Goal: Transaction & Acquisition: Purchase product/service

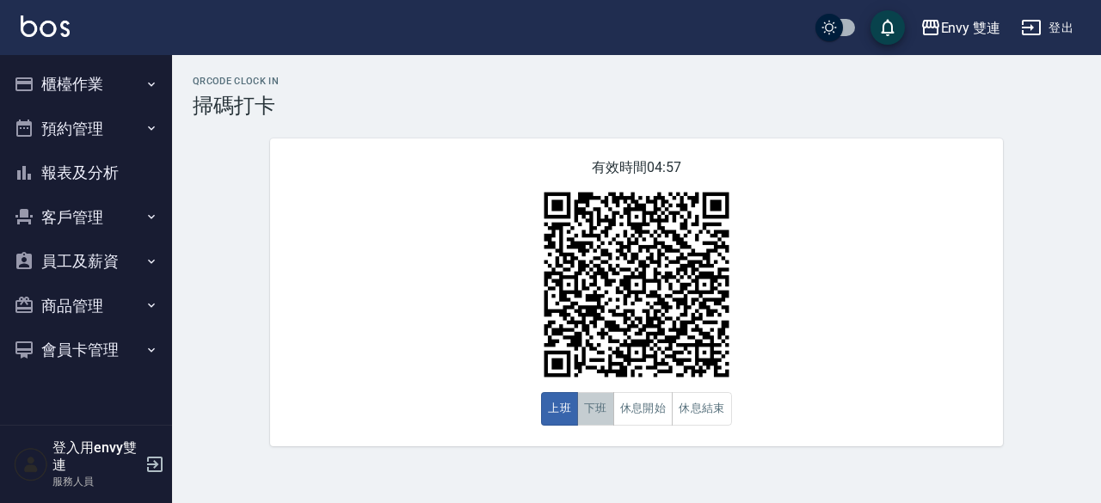
click at [597, 422] on button "下班" at bounding box center [595, 409] width 37 height 34
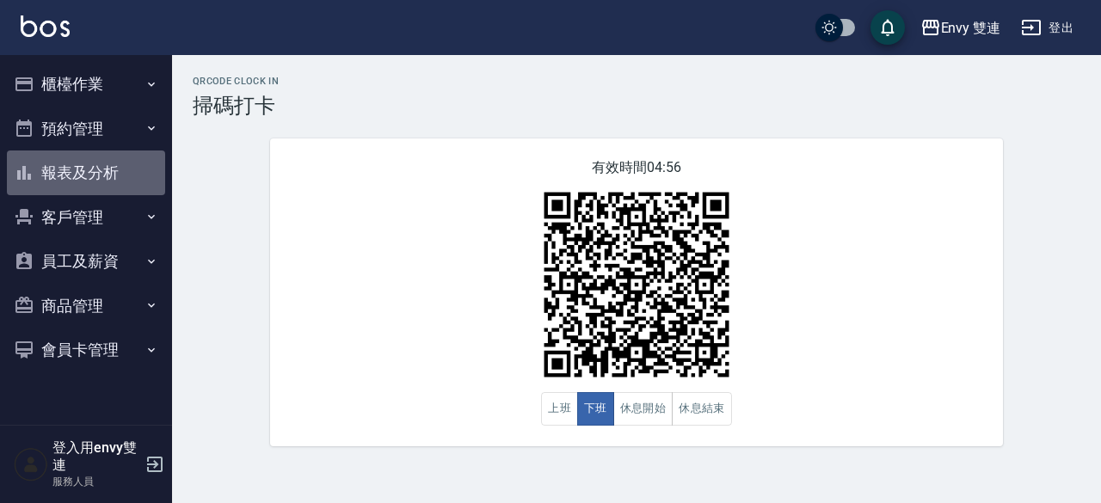
click at [69, 173] on button "報表及分析" at bounding box center [86, 173] width 158 height 45
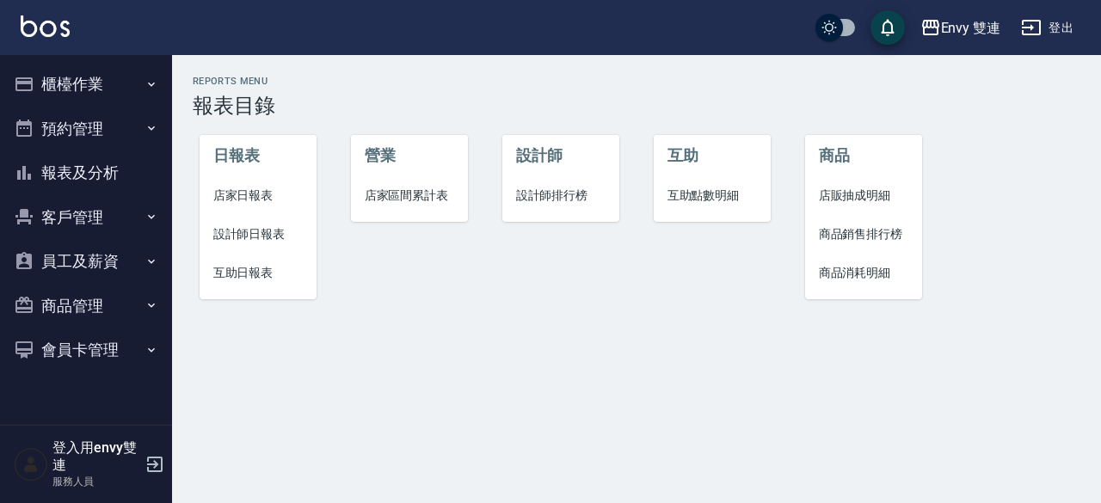
click at [233, 226] on span "設計師日報表" at bounding box center [258, 234] width 90 height 18
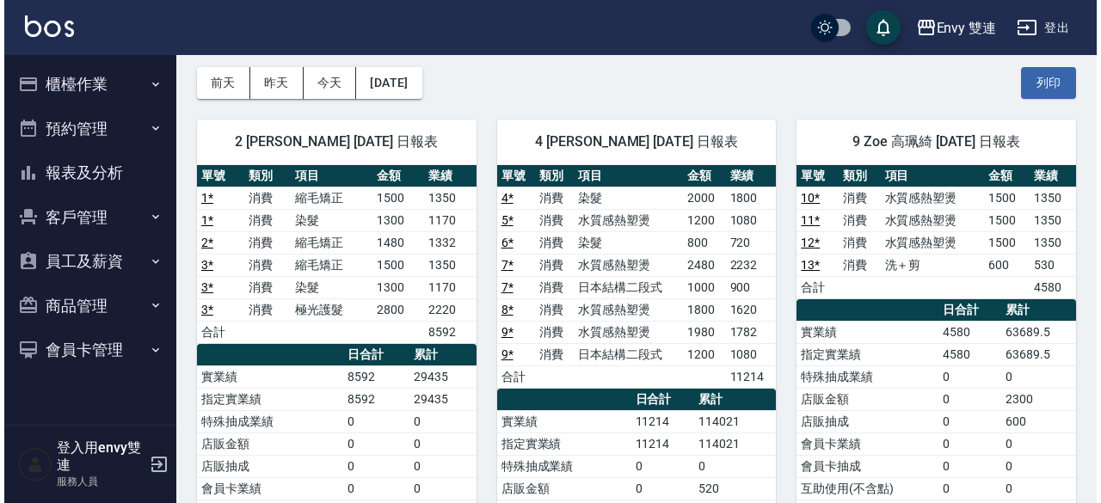
scroll to position [72, 0]
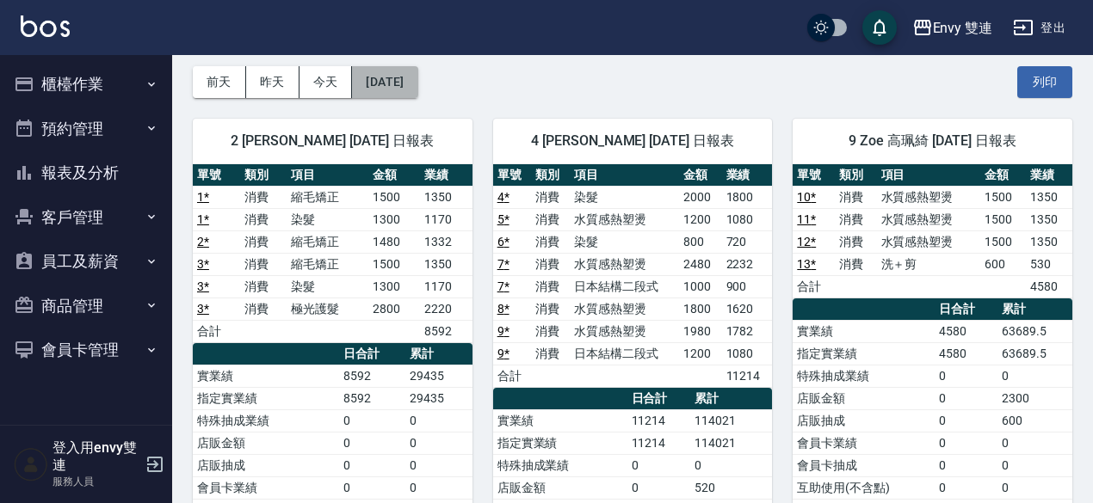
click at [417, 87] on button "[DATE]" at bounding box center [384, 82] width 65 height 32
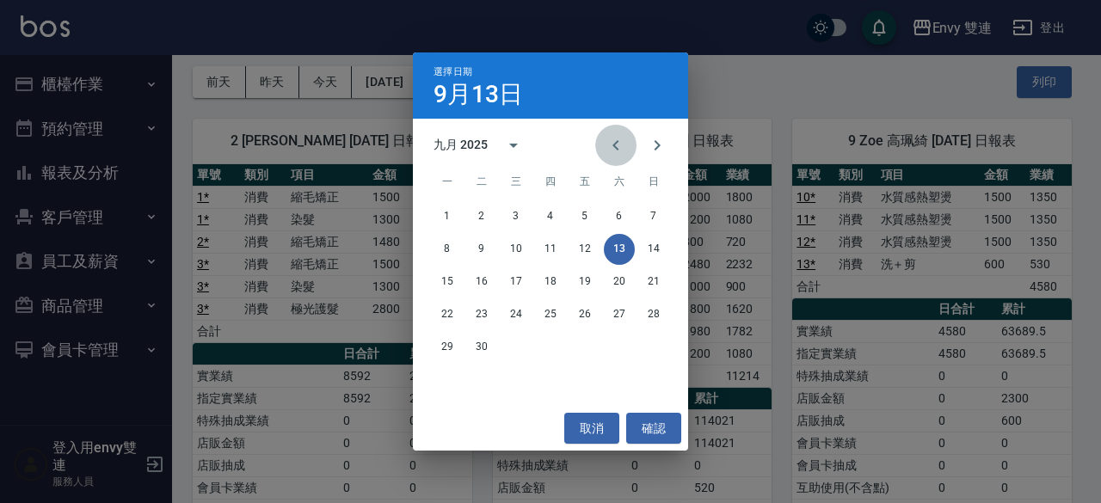
click at [614, 142] on icon "Previous month" at bounding box center [616, 145] width 21 height 21
click at [508, 287] on button "13" at bounding box center [516, 282] width 31 height 31
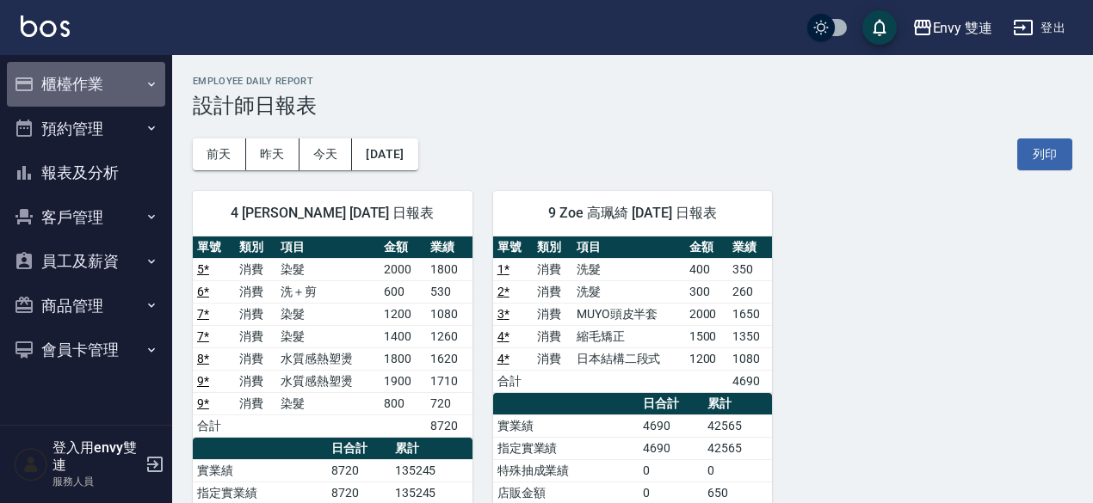
click at [99, 82] on button "櫃檯作業" at bounding box center [86, 84] width 158 height 45
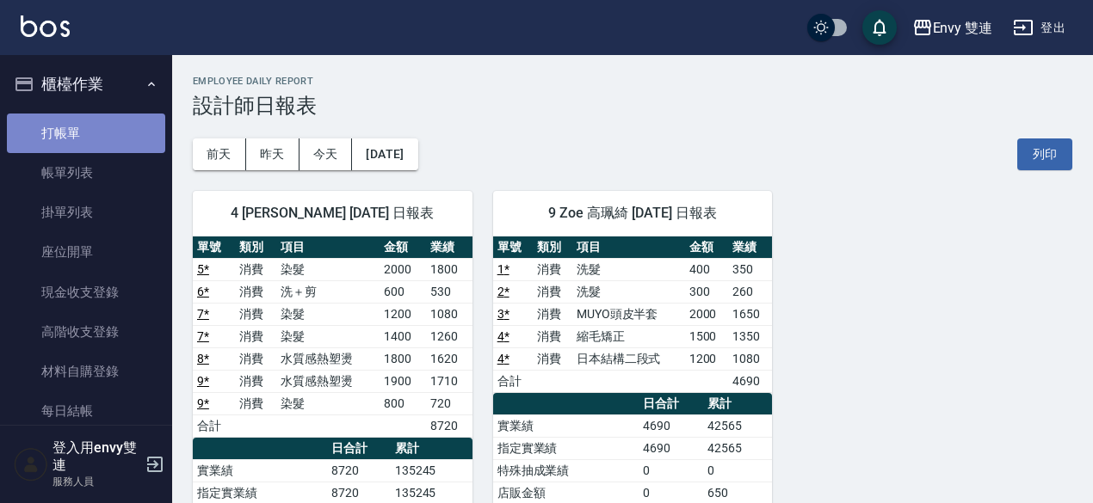
click at [96, 114] on link "打帳單" at bounding box center [86, 134] width 158 height 40
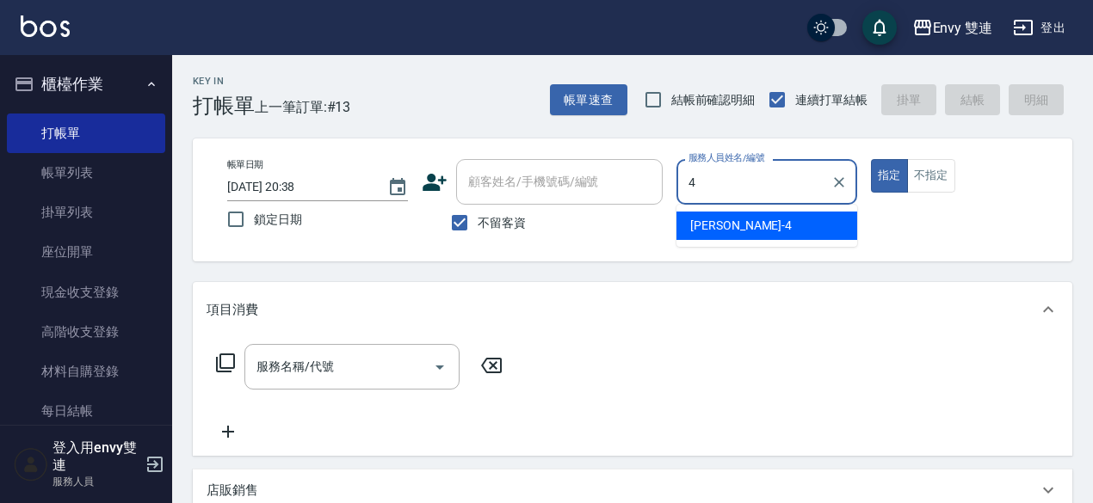
type input "[PERSON_NAME]-4"
type button "true"
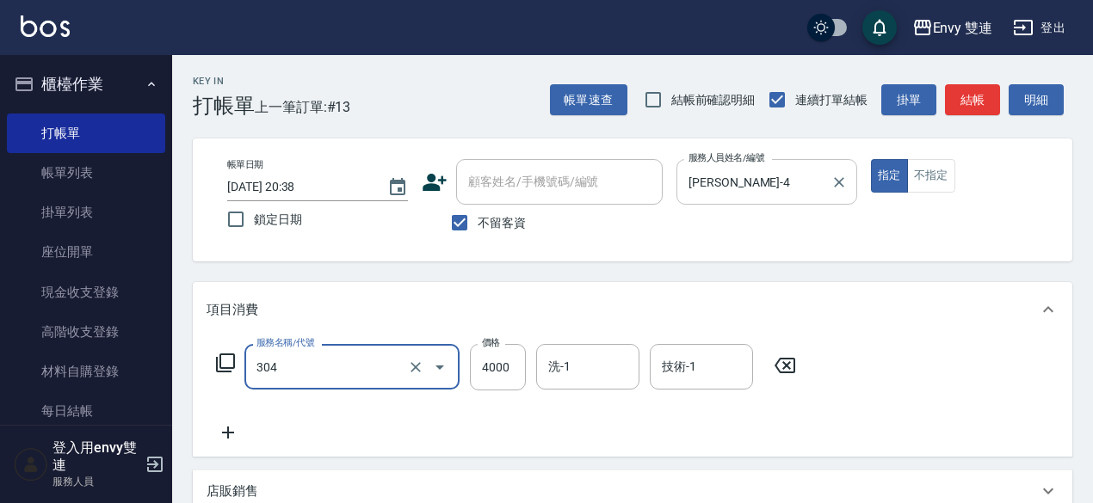
type input "縮毛矯正 (304)"
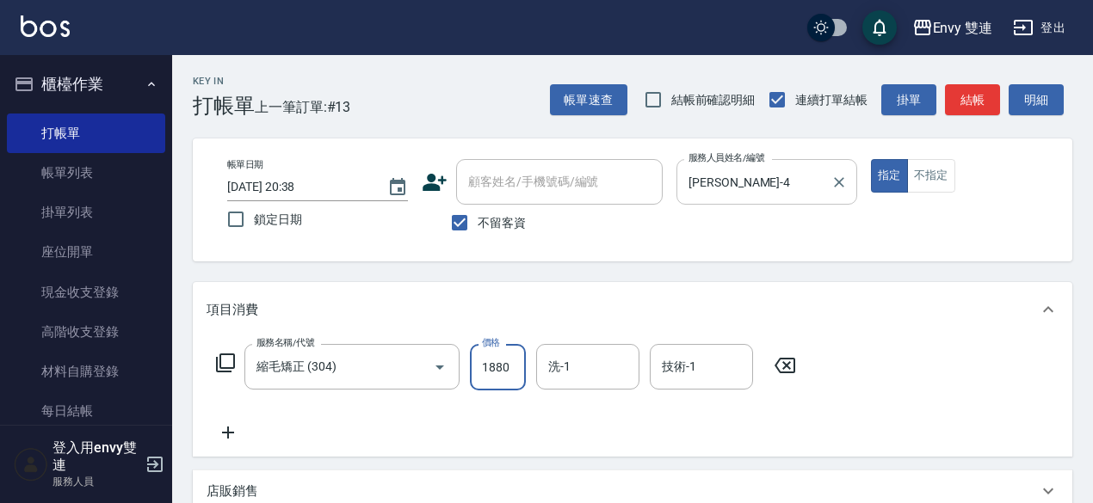
type input "1880"
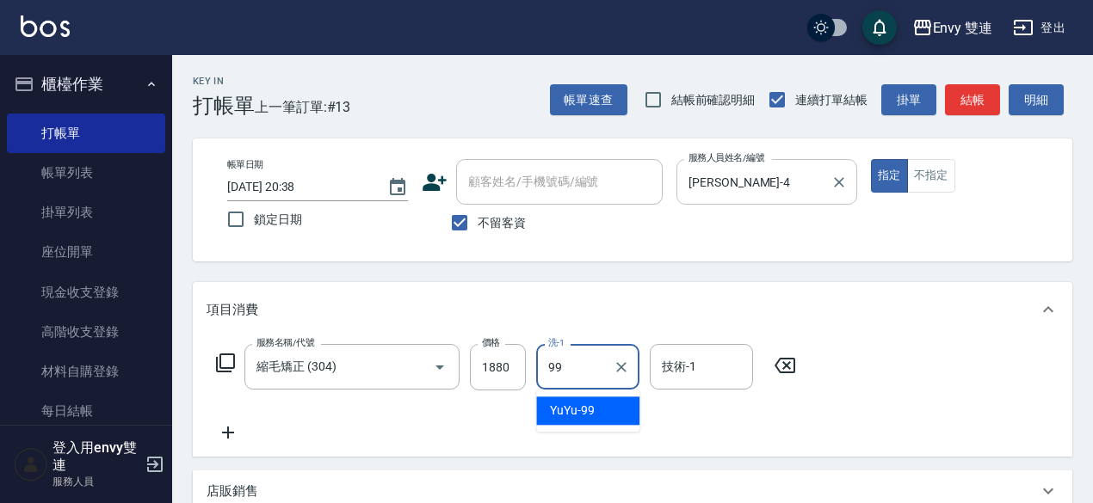
type input "YuYu-99"
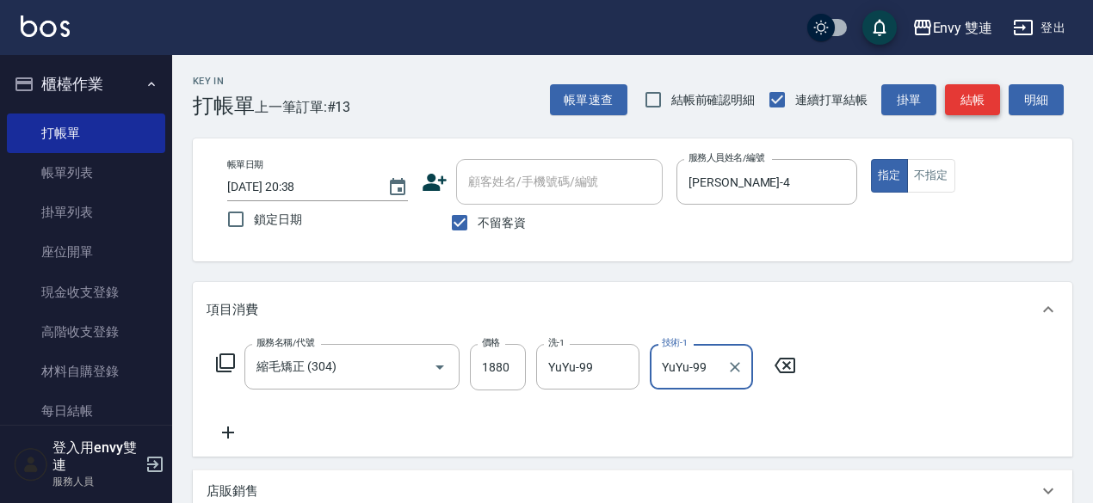
type input "YuYu-99"
click at [965, 96] on button "結帳" at bounding box center [972, 100] width 55 height 32
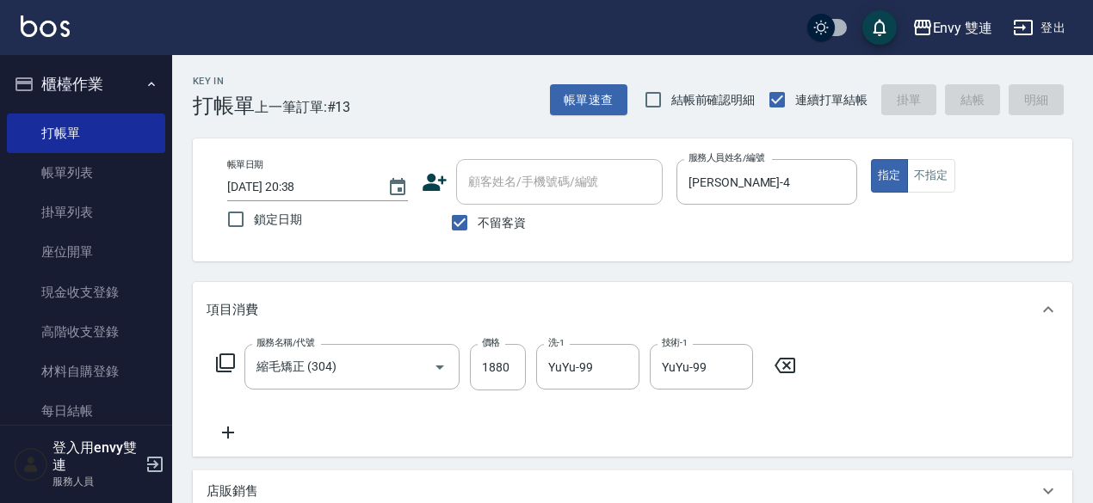
type input "2025/09/13 20:59"
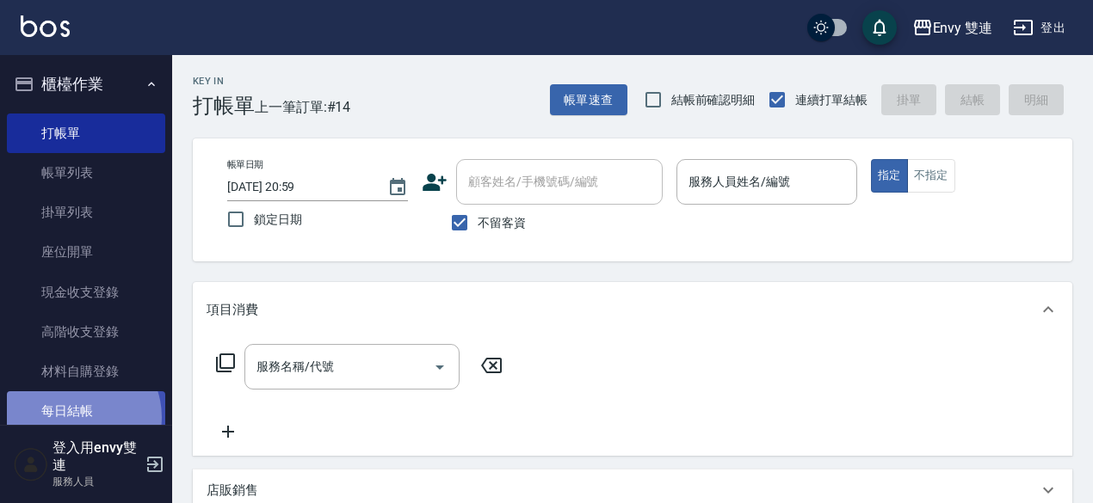
click at [77, 417] on link "每日結帳" at bounding box center [86, 412] width 158 height 40
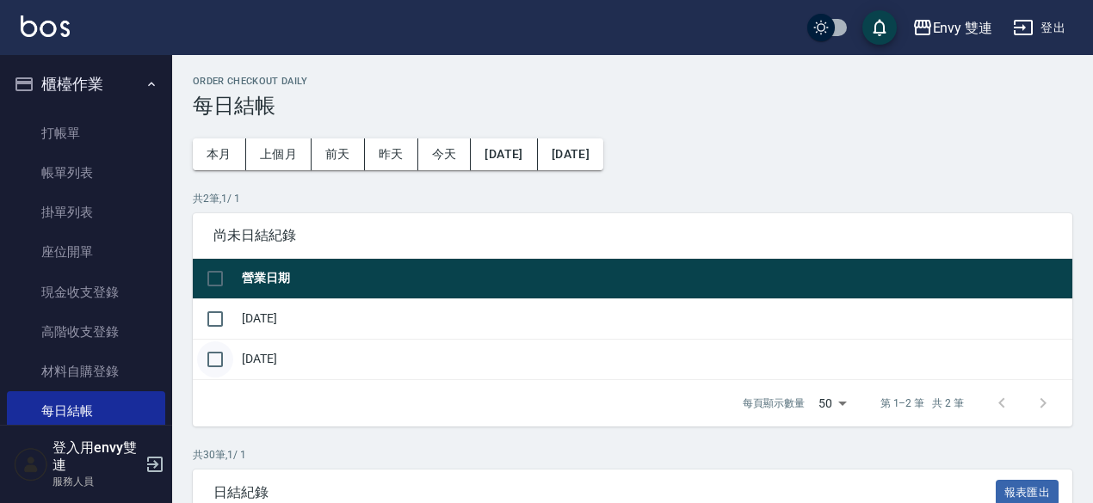
drag, startPoint x: 221, startPoint y: 319, endPoint x: 211, endPoint y: 355, distance: 37.6
click at [211, 355] on tbody "2025/09/12 2025/09/13" at bounding box center [632, 339] width 879 height 81
click at [211, 355] on input "checkbox" at bounding box center [215, 360] width 36 height 36
checkbox input "true"
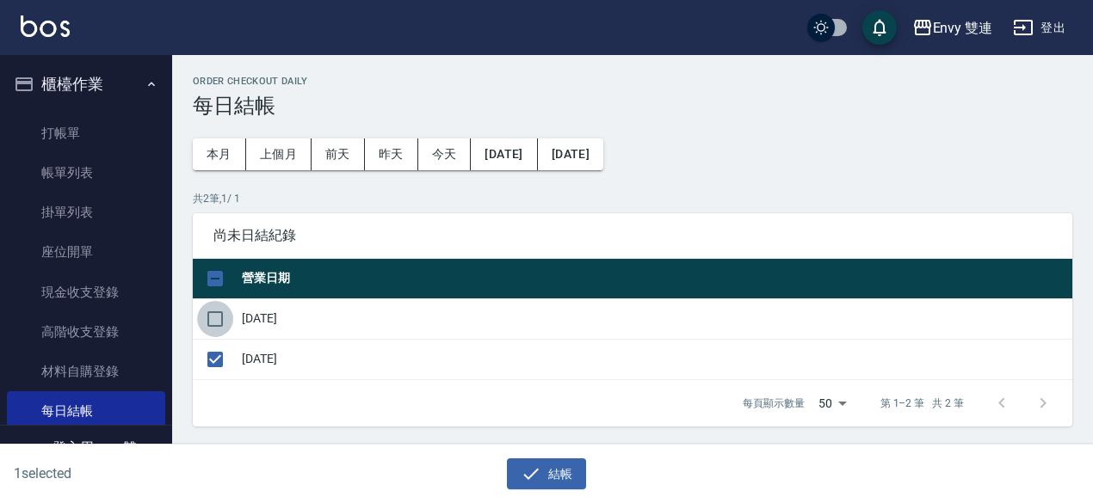
click at [208, 316] on input "checkbox" at bounding box center [215, 319] width 36 height 36
checkbox input "true"
click at [544, 470] on button "結帳" at bounding box center [547, 475] width 80 height 32
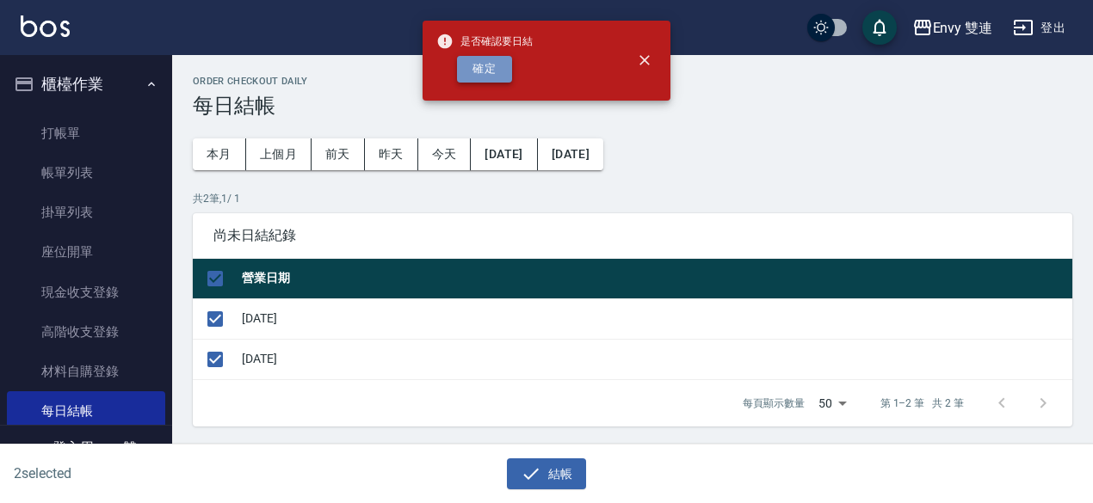
click at [480, 73] on button "確定" at bounding box center [484, 69] width 55 height 27
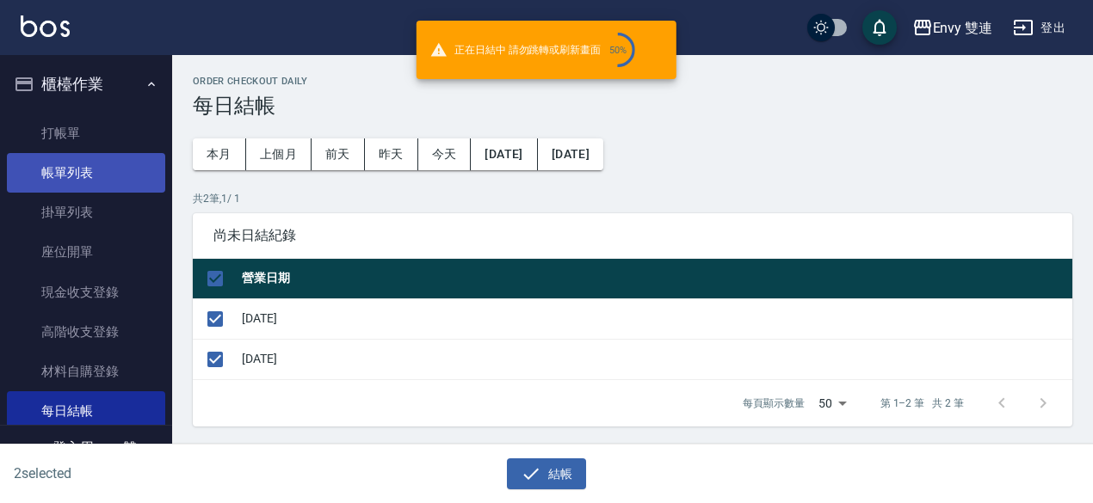
checkbox input "false"
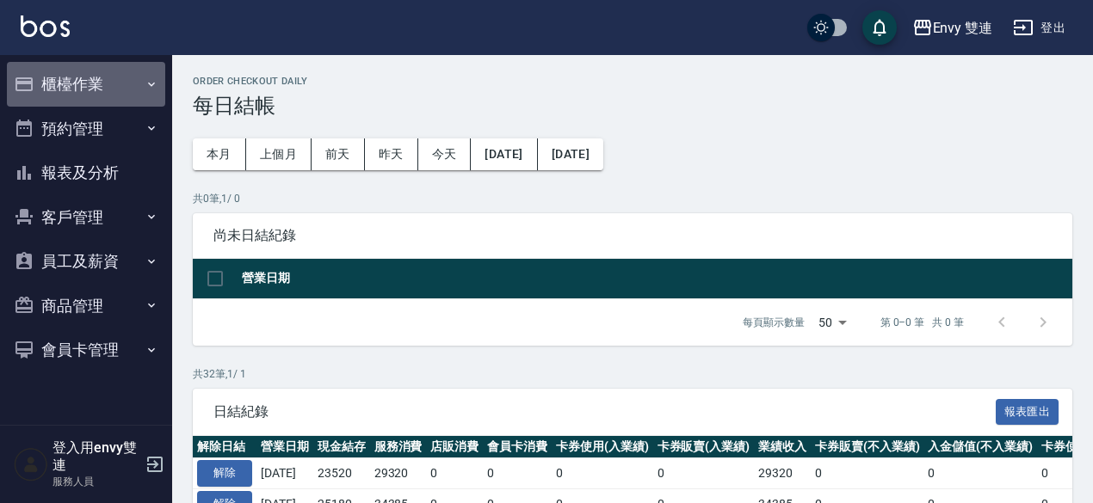
click at [94, 85] on button "櫃檯作業" at bounding box center [86, 84] width 158 height 45
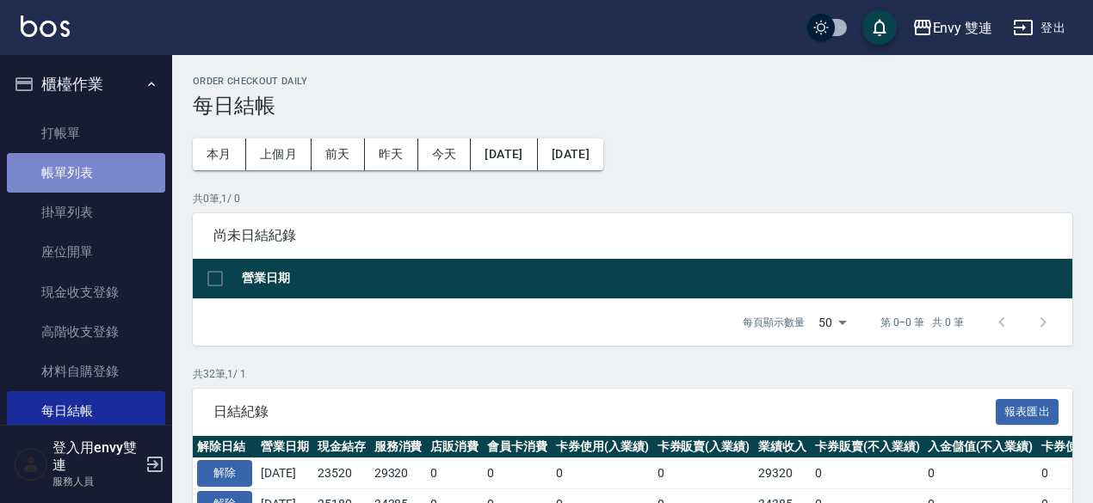
click at [91, 166] on link "帳單列表" at bounding box center [86, 173] width 158 height 40
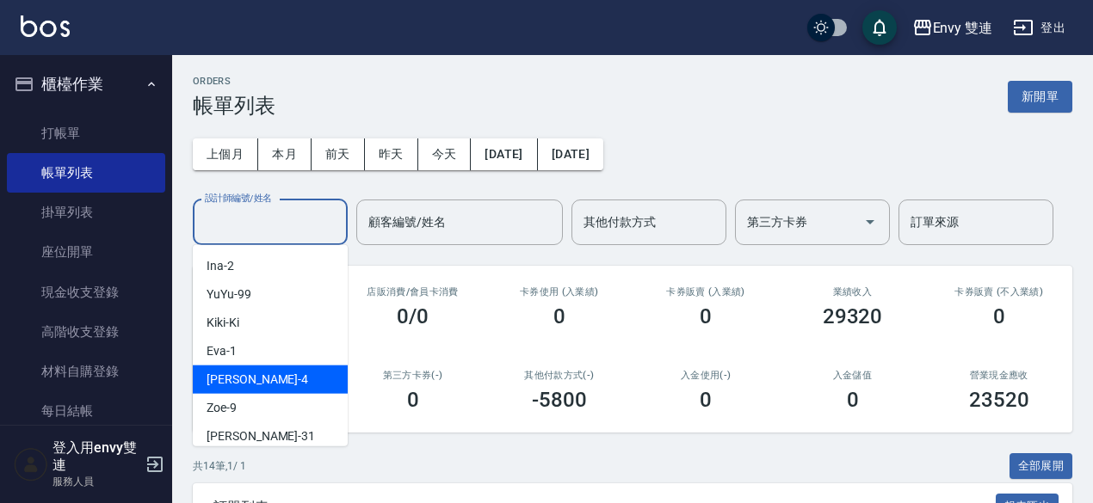
drag, startPoint x: 256, startPoint y: 218, endPoint x: 264, endPoint y: 375, distance: 157.7
click at [264, 375] on div "Allan -4" at bounding box center [270, 380] width 155 height 28
type input "[PERSON_NAME]-4"
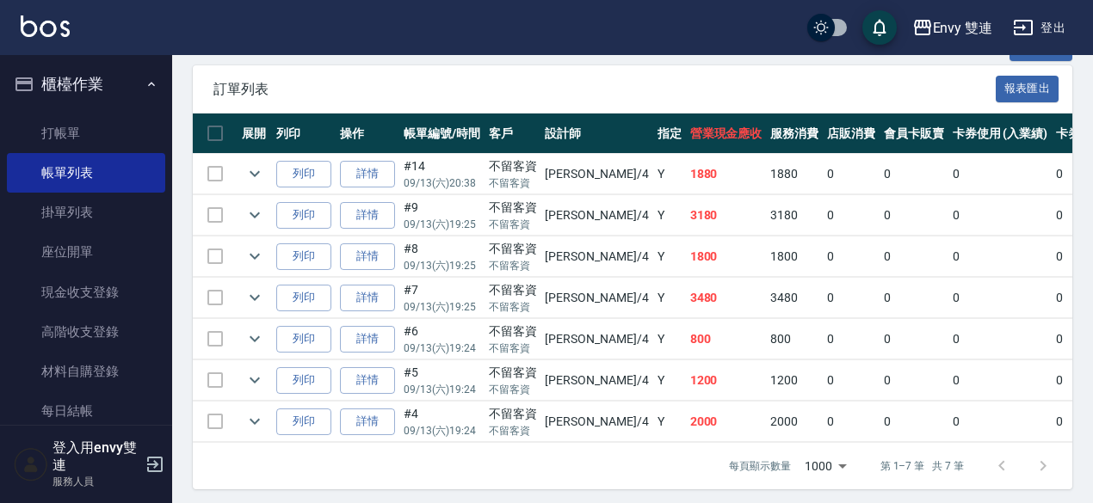
scroll to position [422, 0]
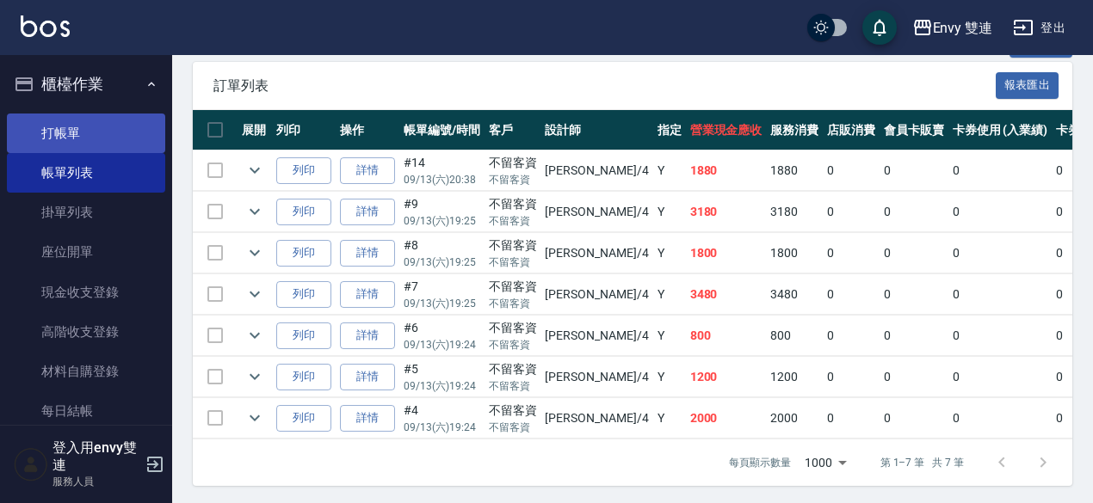
click at [50, 142] on link "打帳單" at bounding box center [86, 134] width 158 height 40
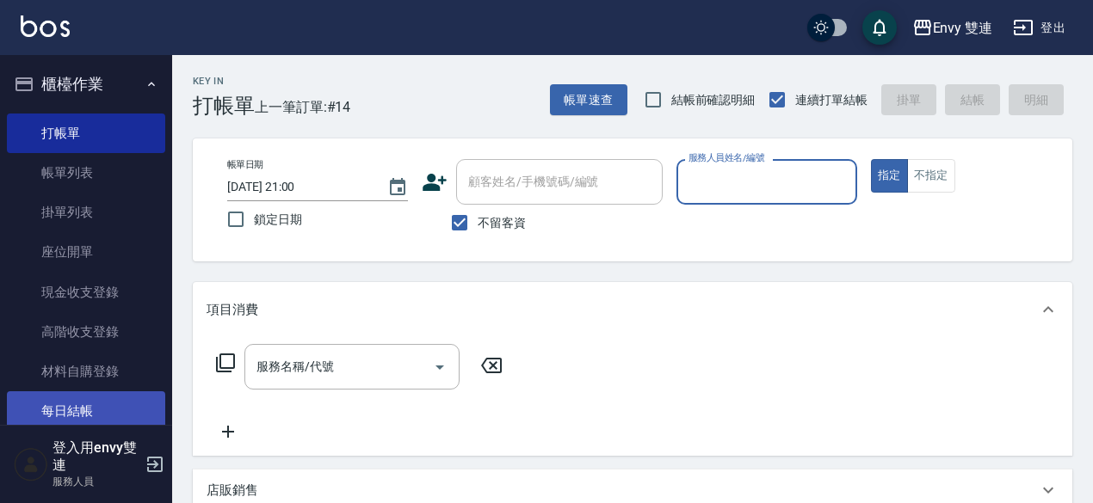
click at [68, 401] on link "每日結帳" at bounding box center [86, 412] width 158 height 40
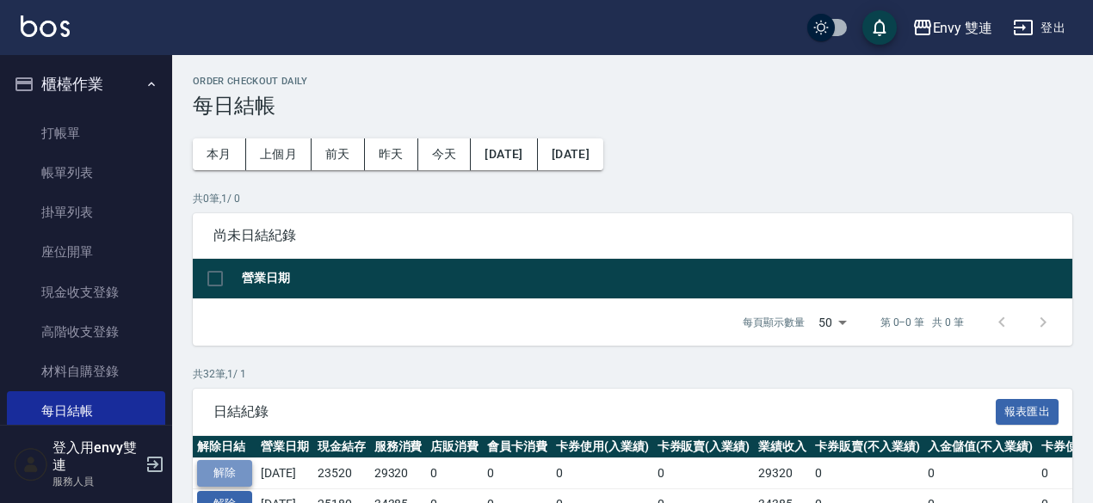
click at [215, 472] on button "解除" at bounding box center [224, 473] width 55 height 27
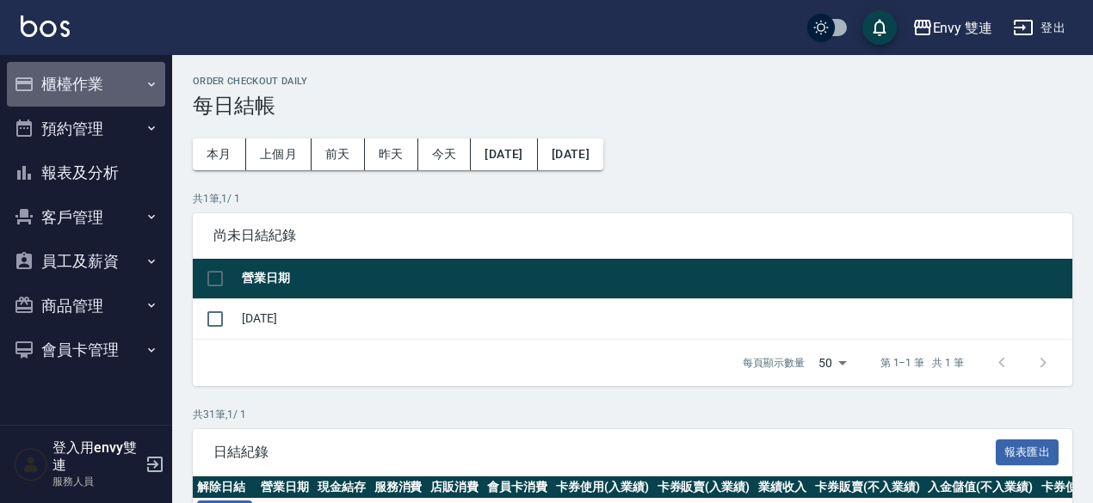
click at [96, 92] on button "櫃檯作業" at bounding box center [86, 84] width 158 height 45
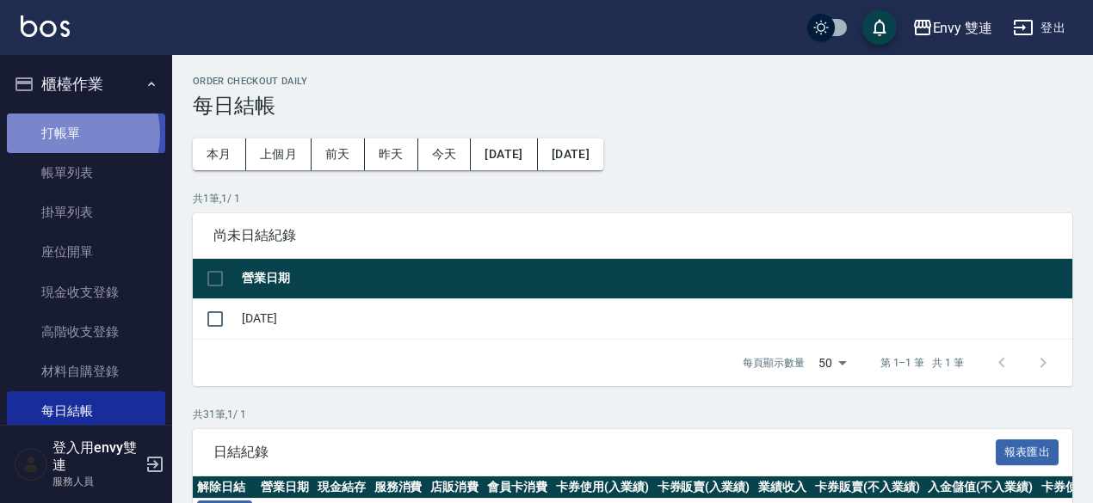
click at [74, 133] on link "打帳單" at bounding box center [86, 134] width 158 height 40
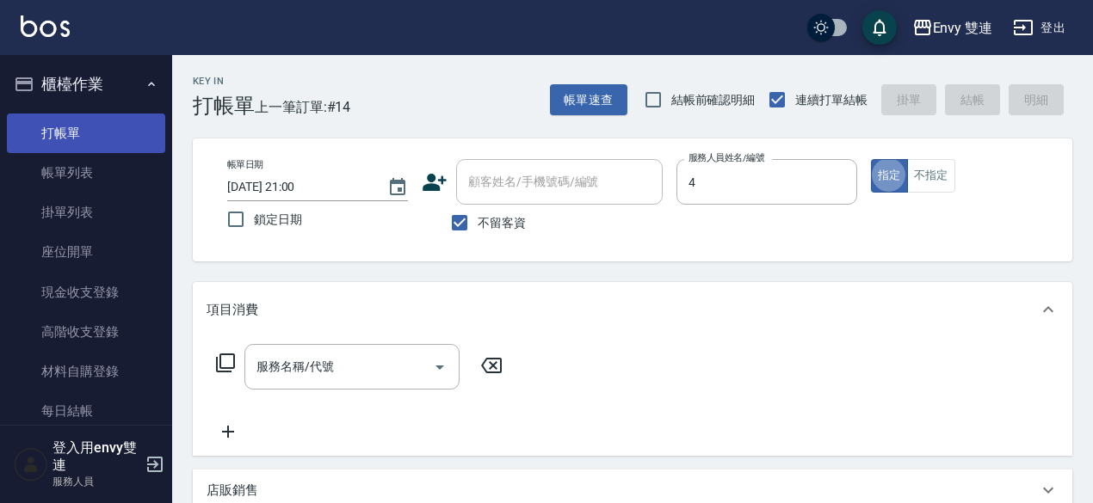
type input "[PERSON_NAME]-4"
type button "true"
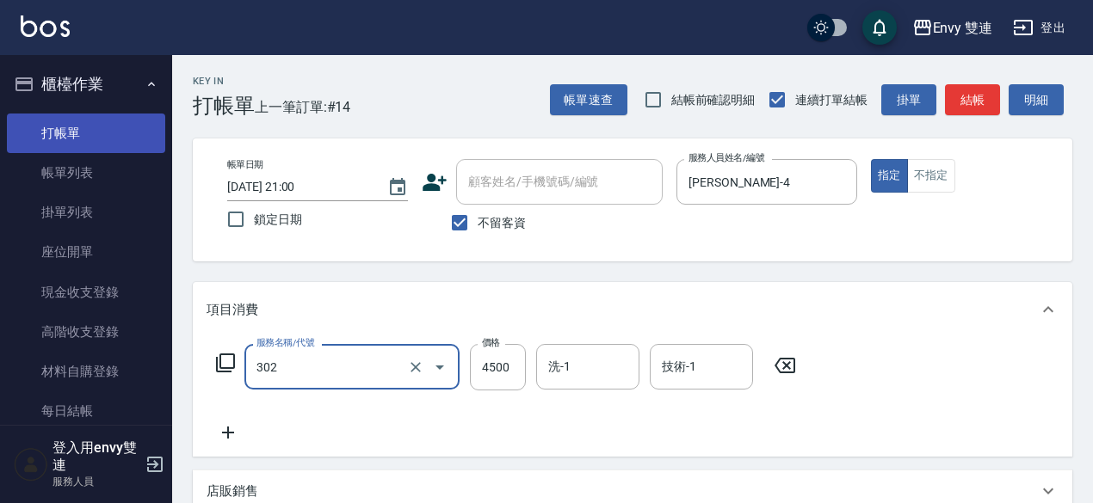
type input "水質感熱塑燙(302)"
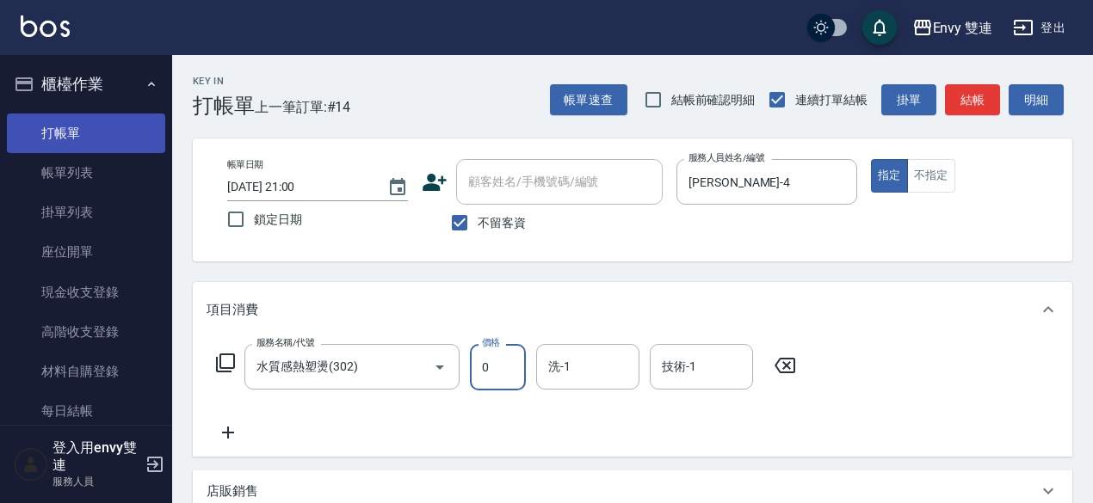
type input "0"
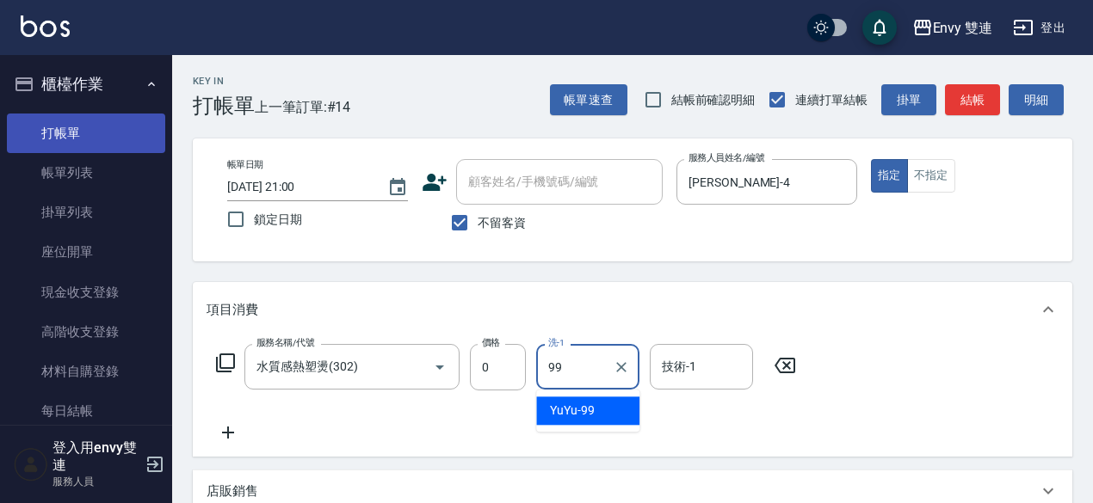
type input "YuYu-99"
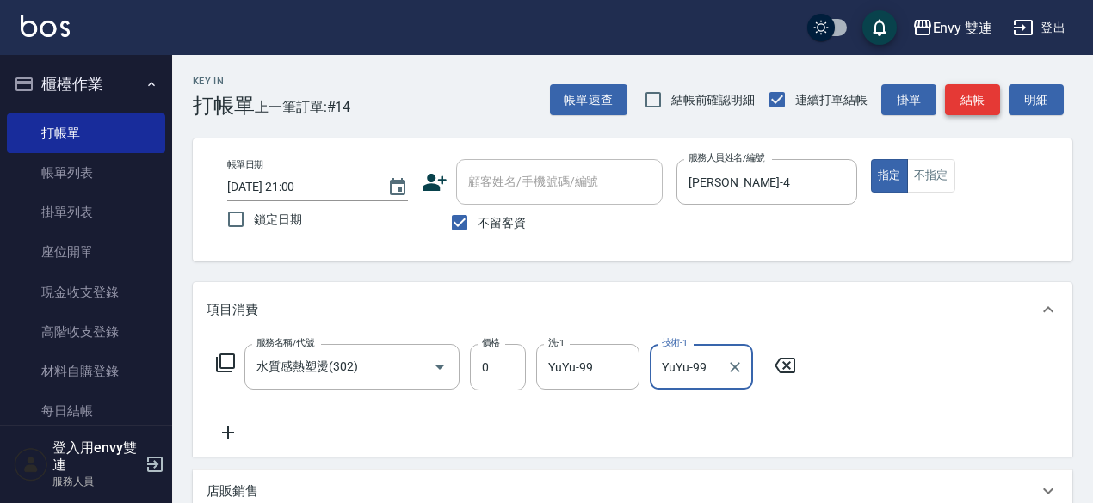
type input "YuYu-99"
click at [983, 89] on button "結帳" at bounding box center [972, 100] width 55 height 32
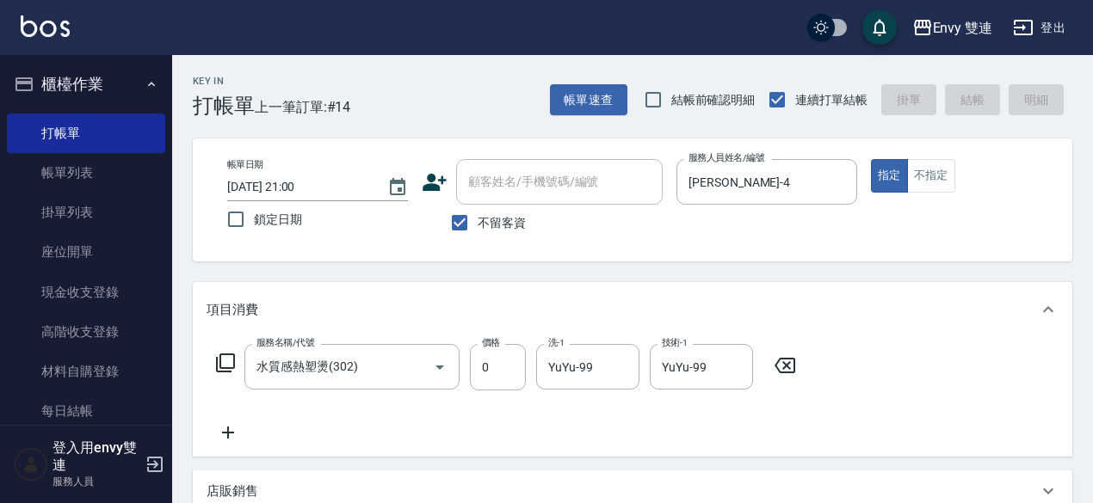
type input "2025/09/13 21:01"
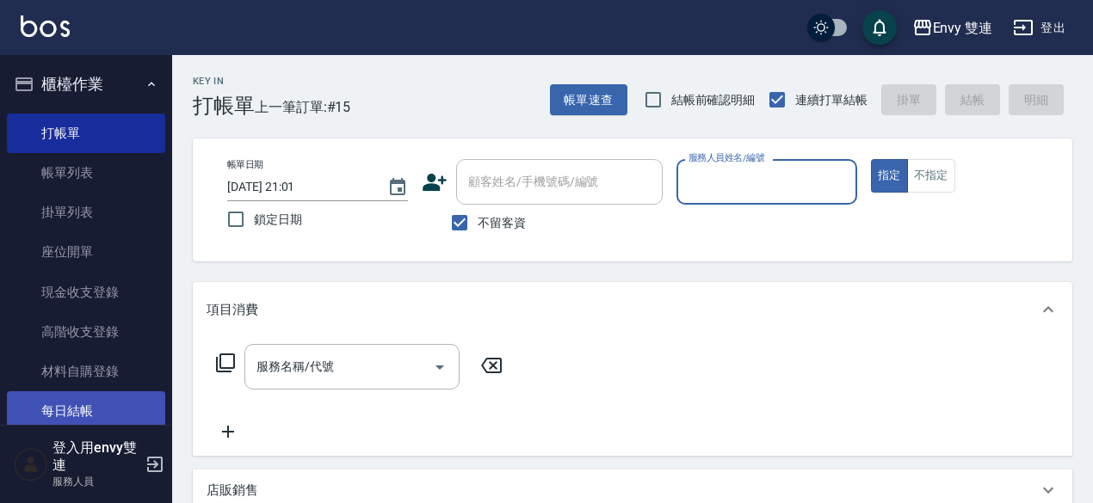
click at [67, 415] on link "每日結帳" at bounding box center [86, 412] width 158 height 40
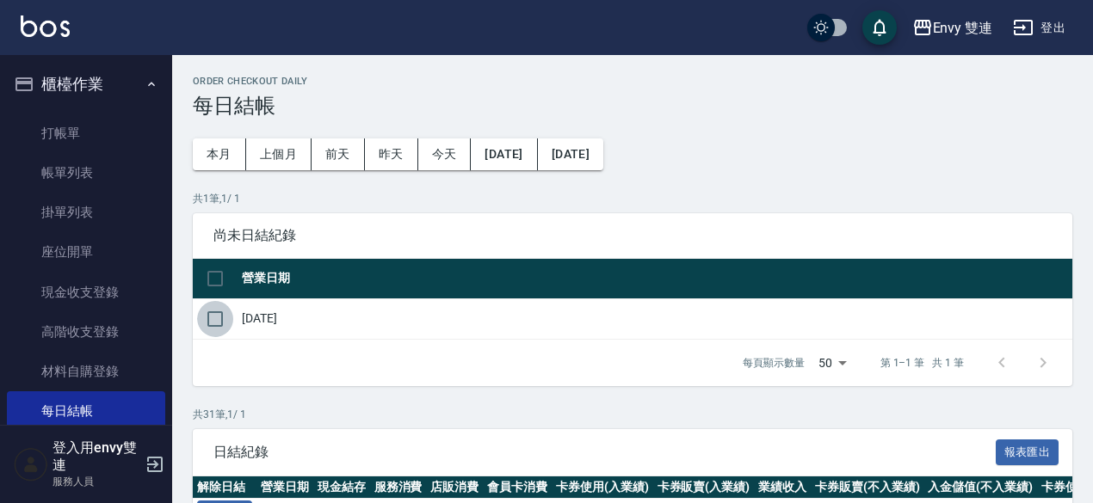
click at [219, 321] on input "checkbox" at bounding box center [215, 319] width 36 height 36
checkbox input "true"
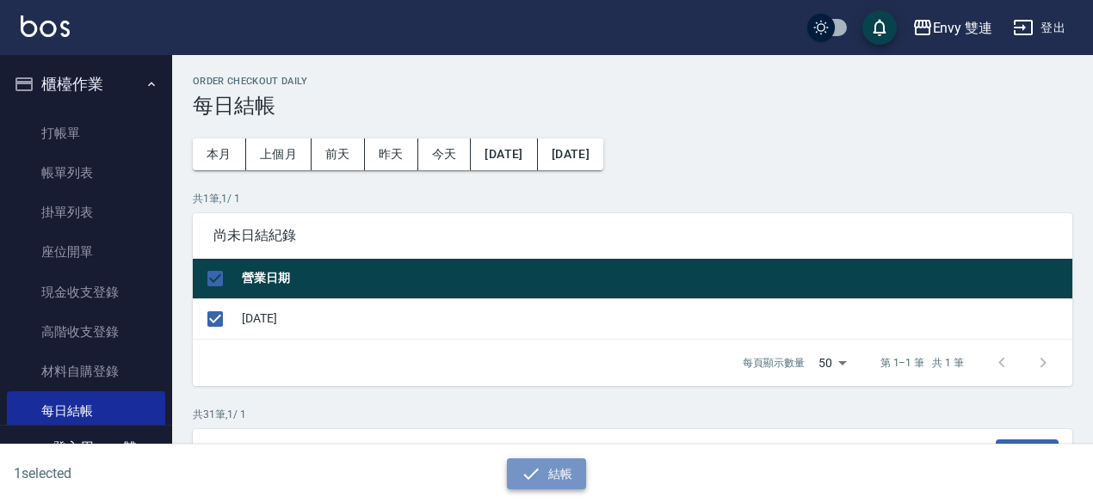
click at [547, 472] on button "結帳" at bounding box center [547, 475] width 80 height 32
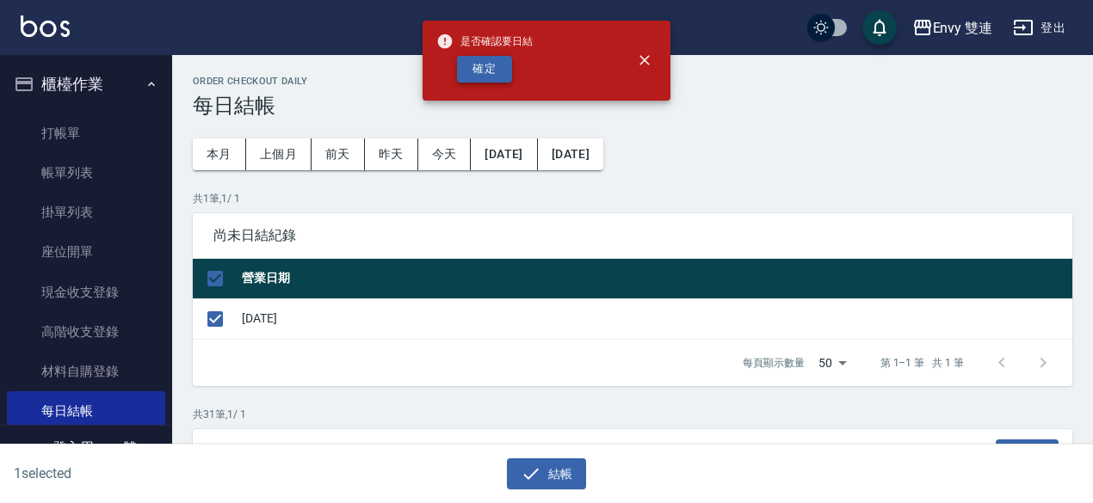
click at [492, 74] on button "確定" at bounding box center [484, 69] width 55 height 27
checkbox input "false"
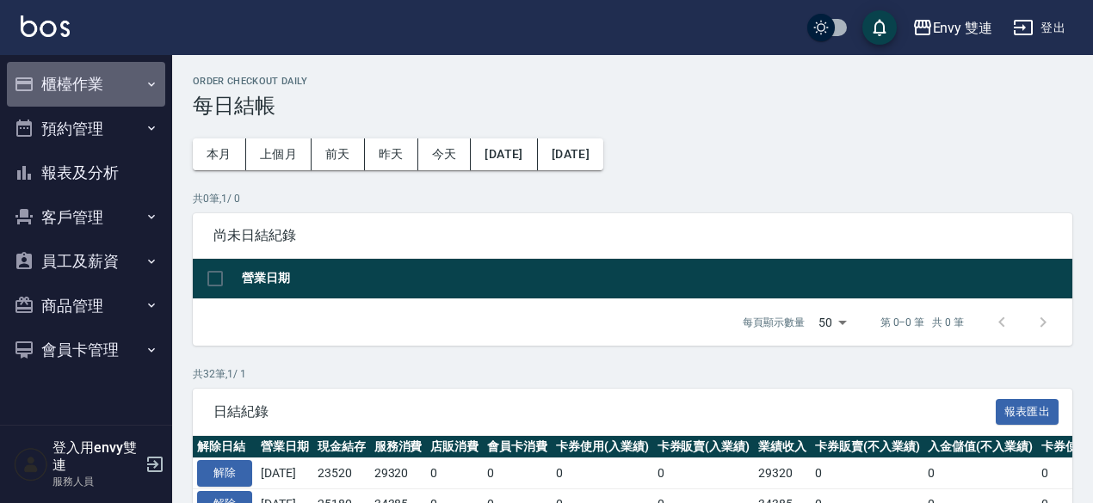
click at [46, 90] on button "櫃檯作業" at bounding box center [86, 84] width 158 height 45
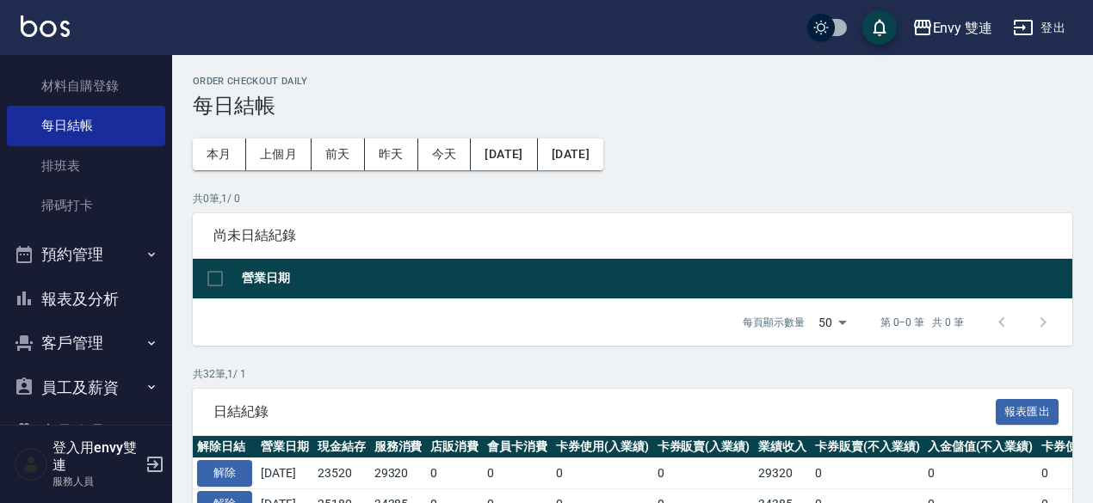
scroll to position [290, 0]
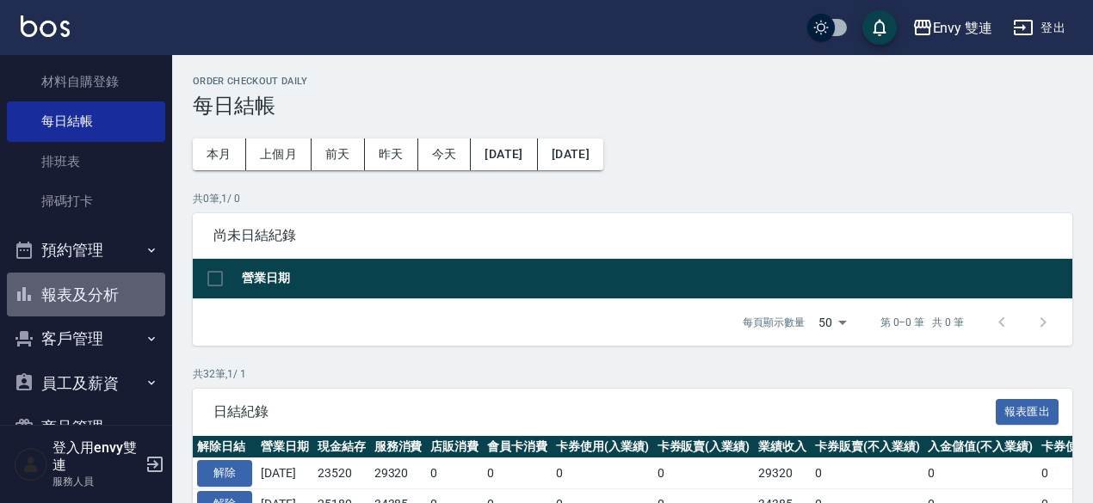
click at [88, 296] on button "報表及分析" at bounding box center [86, 295] width 158 height 45
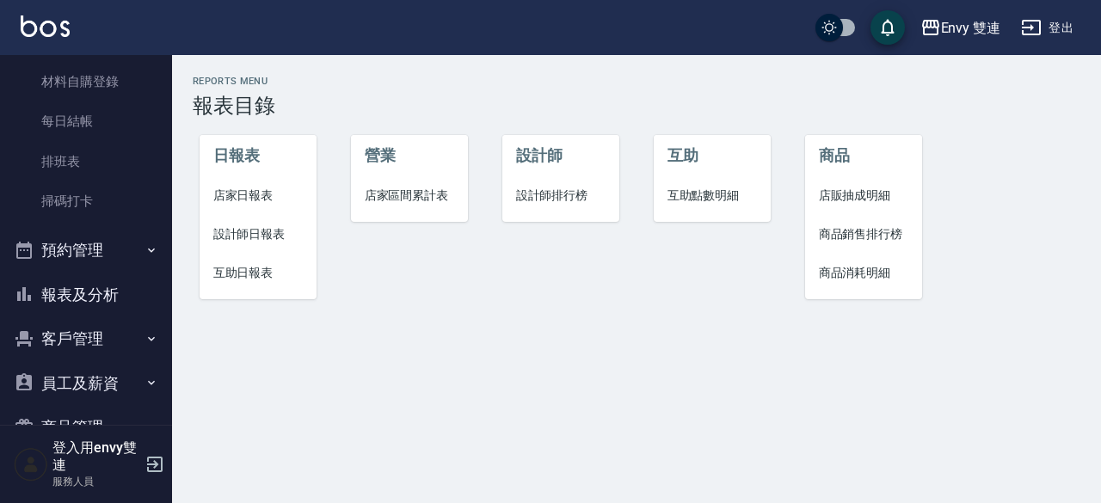
click at [242, 196] on span "店家日報表" at bounding box center [258, 196] width 90 height 18
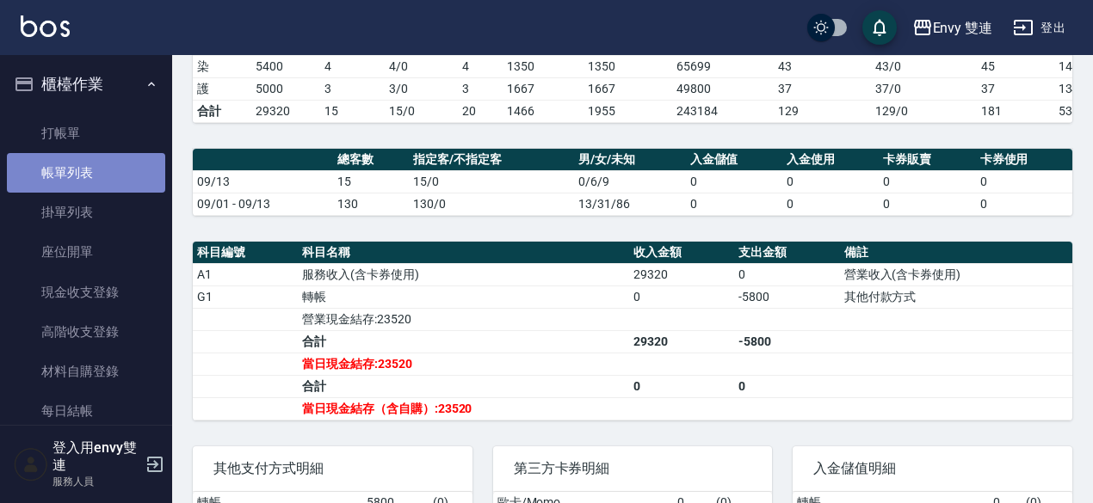
click at [97, 182] on link "帳單列表" at bounding box center [86, 173] width 158 height 40
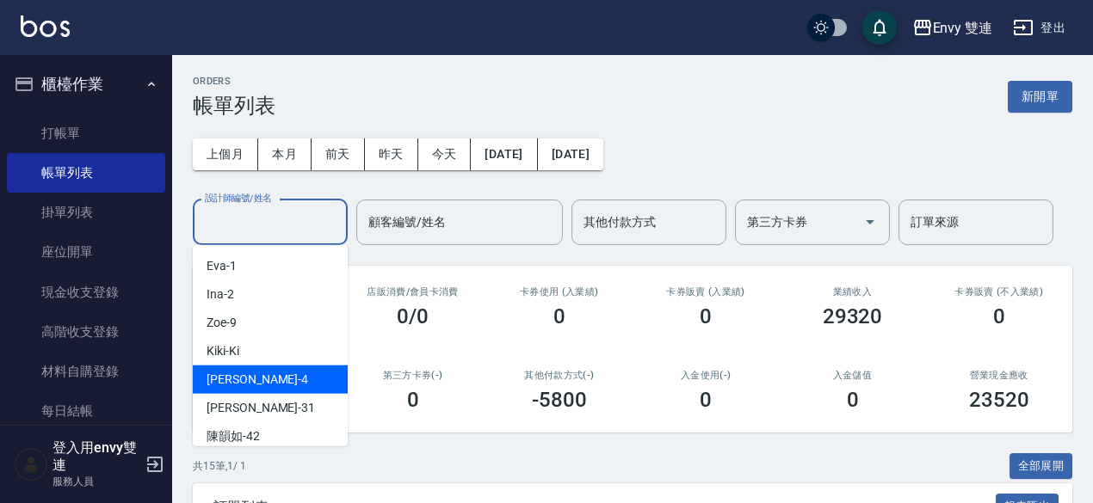
drag, startPoint x: 244, startPoint y: 208, endPoint x: 271, endPoint y: 378, distance: 171.6
click at [271, 378] on div "Allan -4" at bounding box center [270, 380] width 155 height 28
type input "Allan-4"
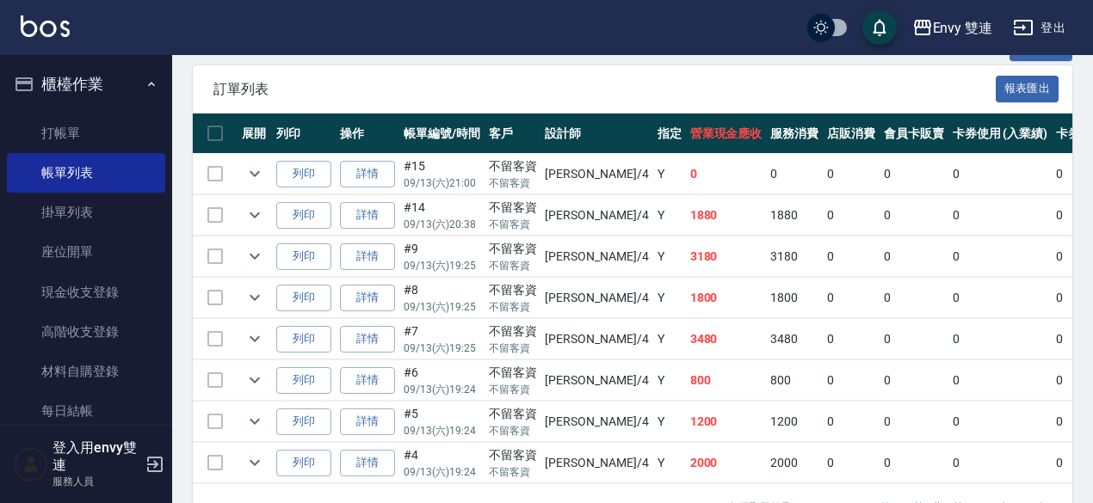
scroll to position [421, 0]
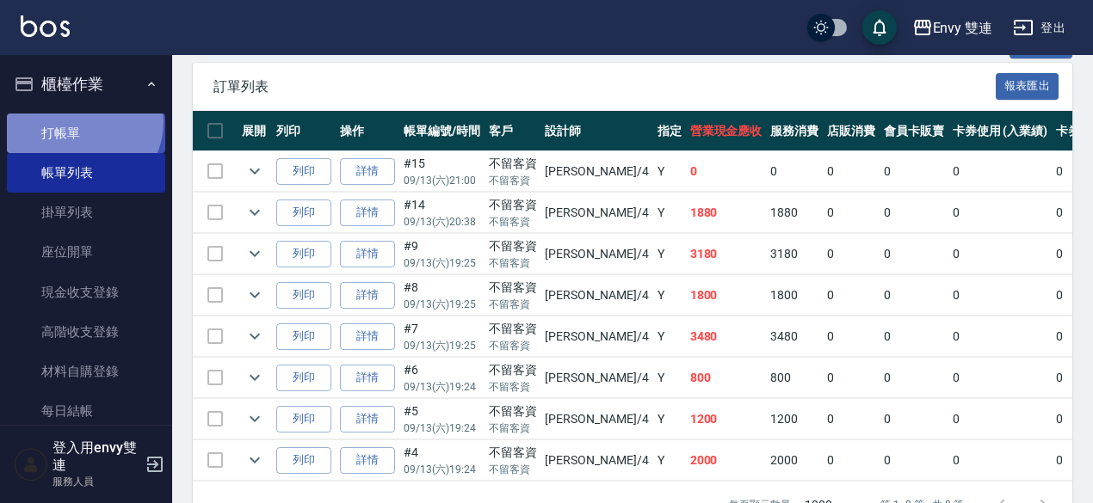
click at [82, 121] on link "打帳單" at bounding box center [86, 134] width 158 height 40
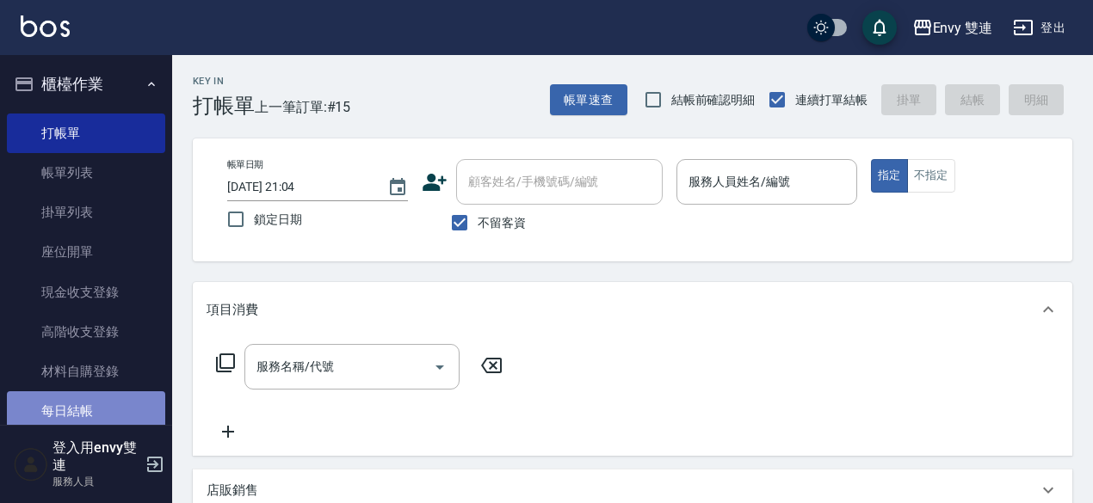
click at [98, 398] on link "每日結帳" at bounding box center [86, 412] width 158 height 40
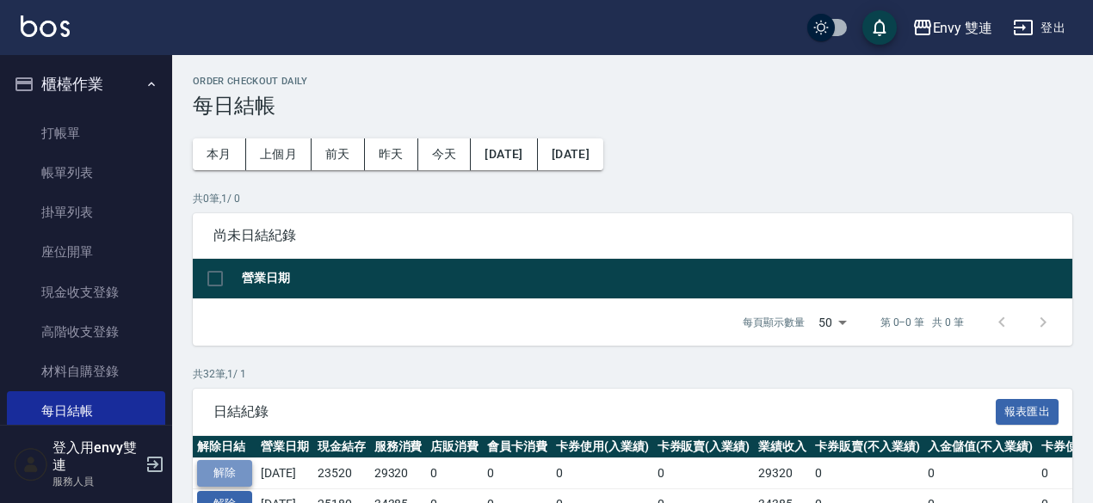
click at [229, 469] on button "解除" at bounding box center [224, 473] width 55 height 27
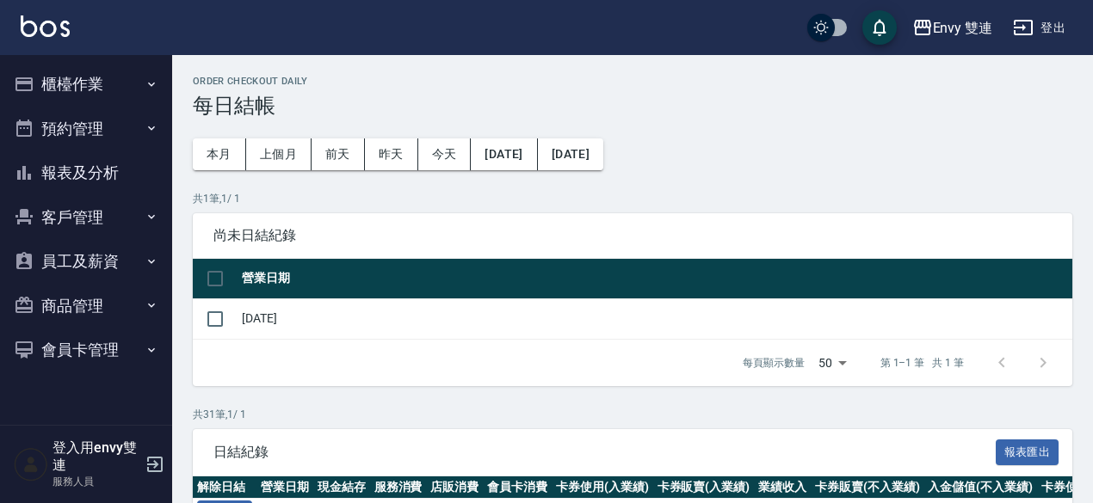
drag, startPoint x: 77, startPoint y: 80, endPoint x: 119, endPoint y: 81, distance: 42.2
click at [119, 81] on button "櫃檯作業" at bounding box center [86, 84] width 158 height 45
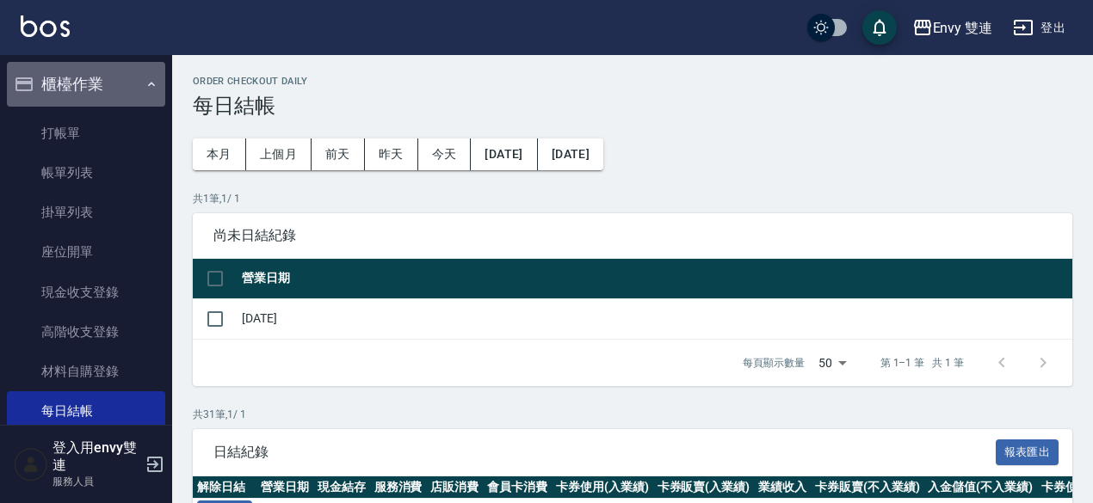
click at [119, 81] on button "櫃檯作業" at bounding box center [86, 84] width 158 height 45
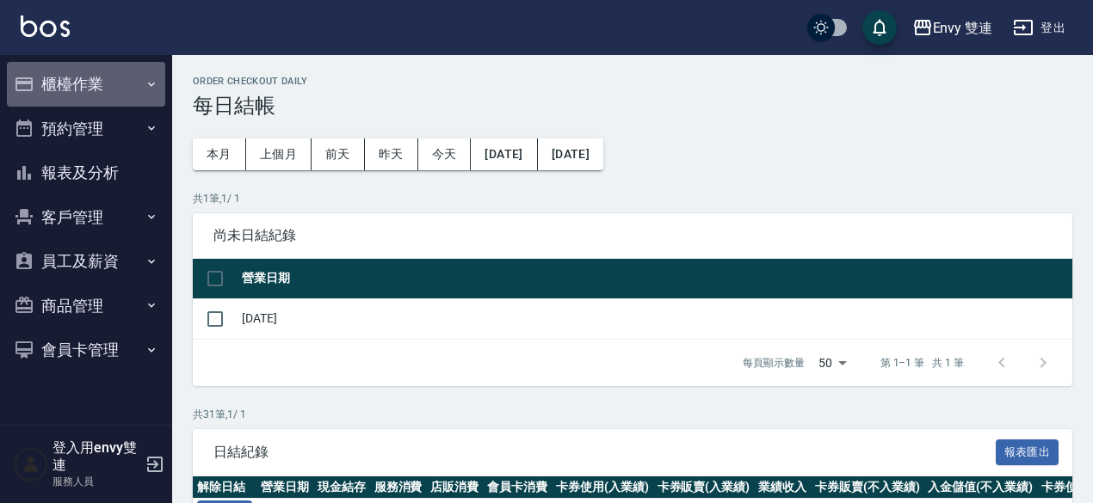
click at [114, 84] on button "櫃檯作業" at bounding box center [86, 84] width 158 height 45
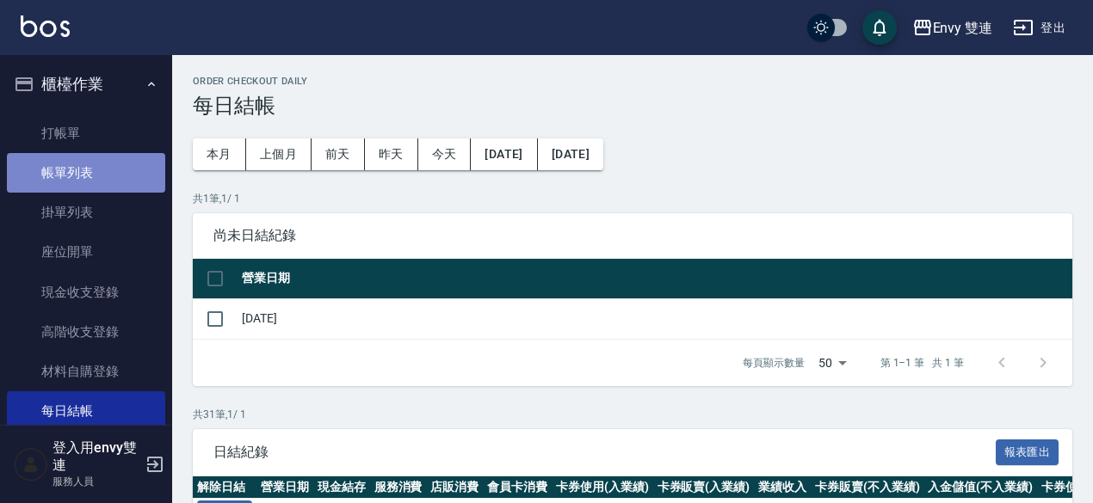
click at [114, 175] on link "帳單列表" at bounding box center [86, 173] width 158 height 40
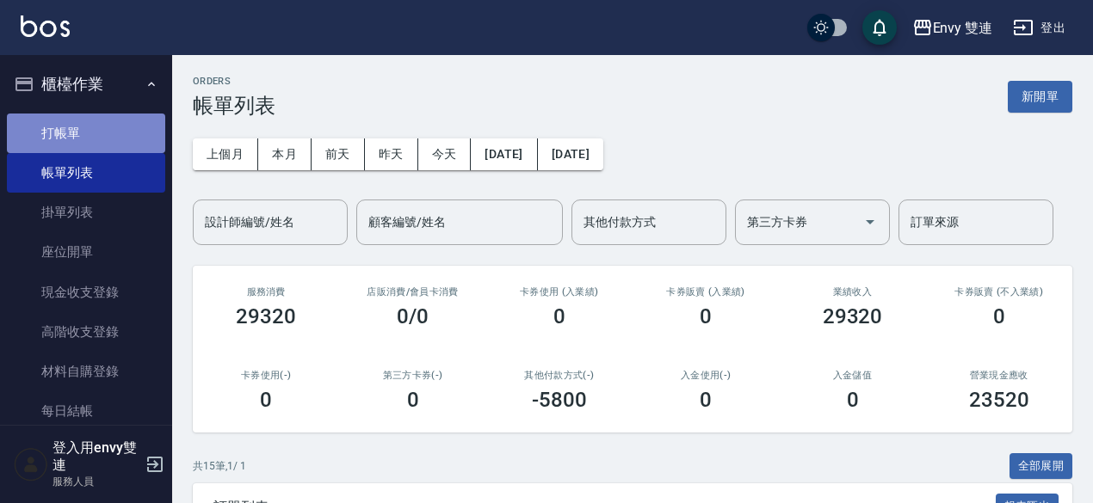
click at [98, 126] on link "打帳單" at bounding box center [86, 134] width 158 height 40
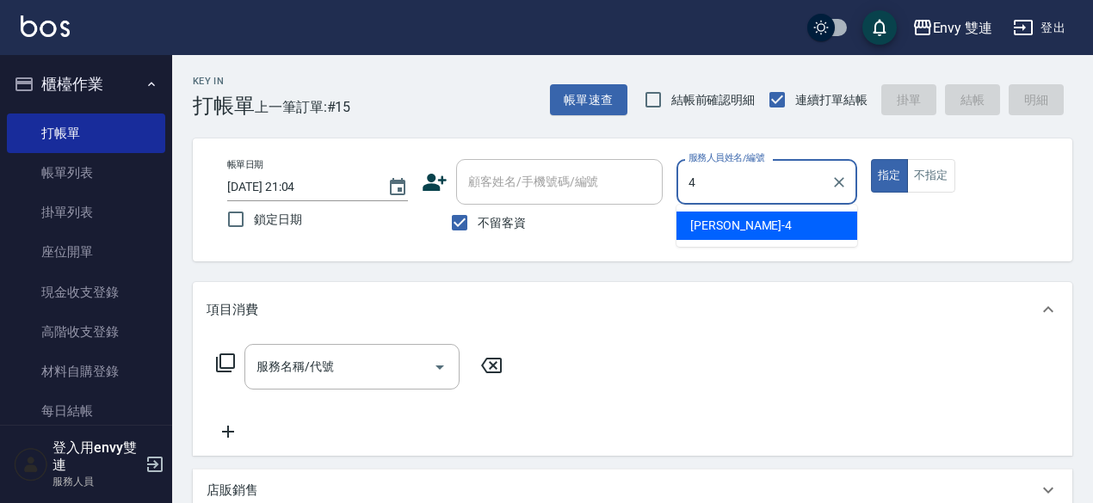
type input "Allan-4"
type button "true"
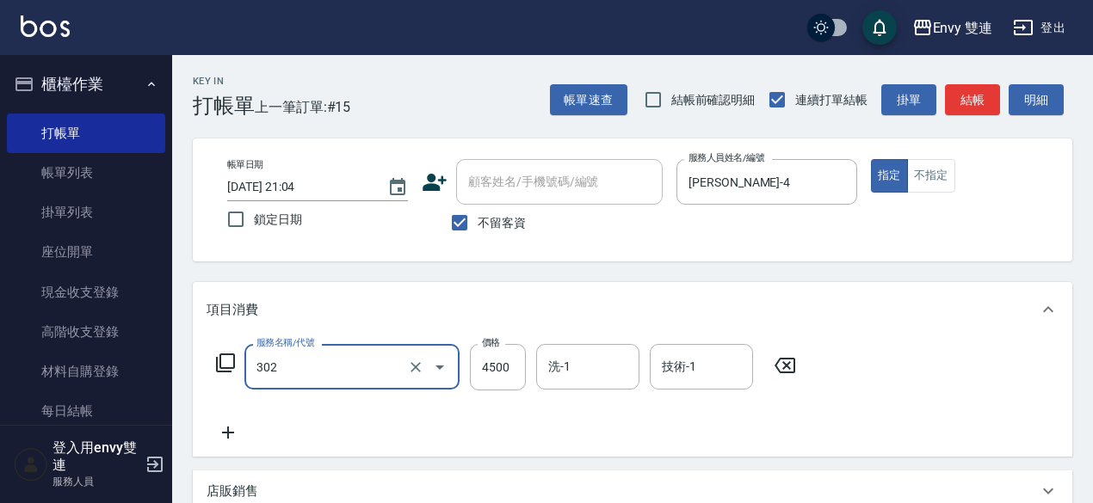
type input "水質感熱塑燙(302)"
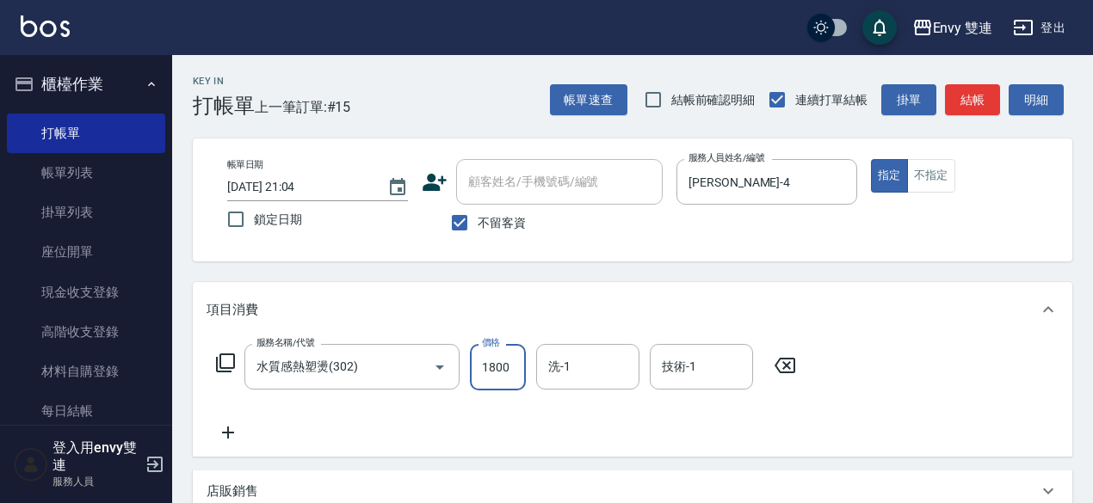
type input "1800"
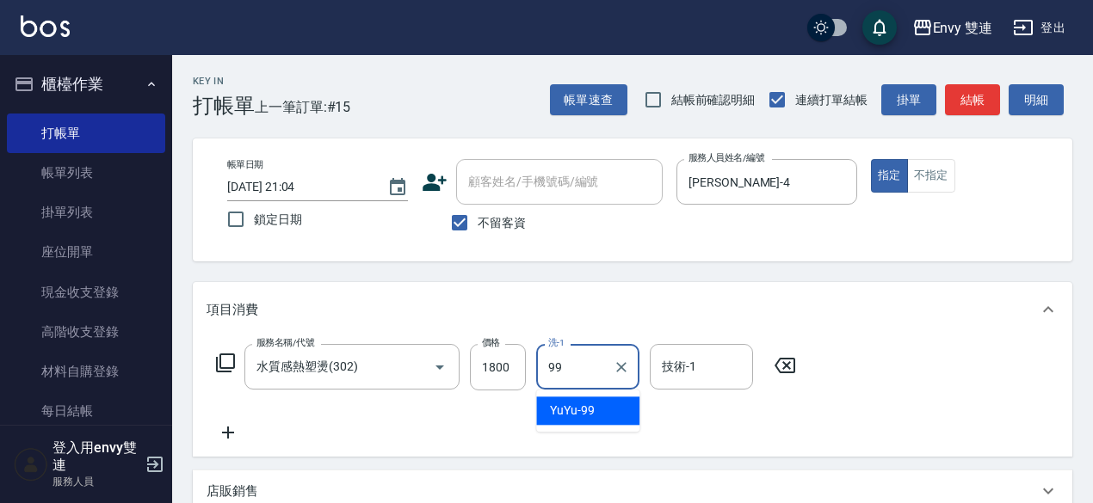
type input "YuYu-99"
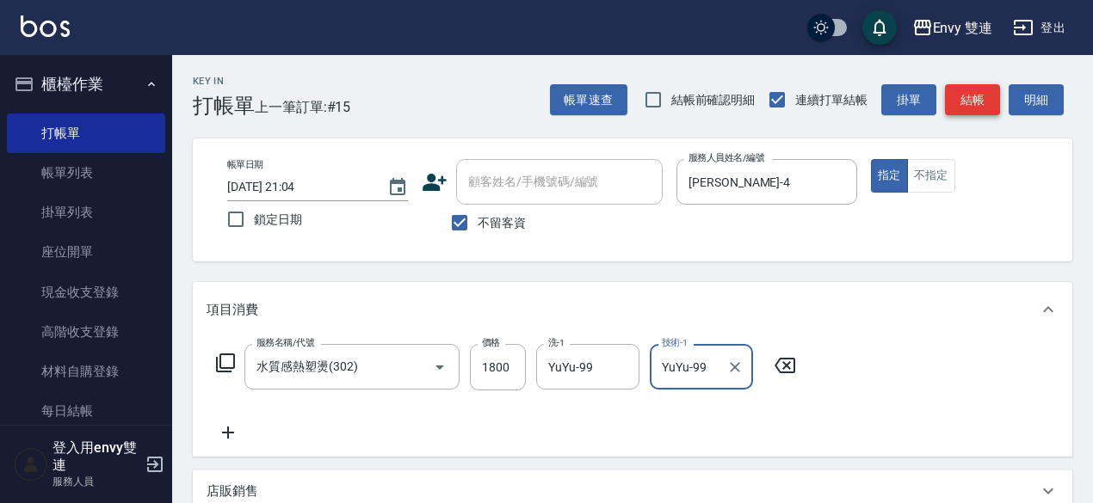
type input "YuYu-99"
click at [971, 106] on button "結帳" at bounding box center [972, 100] width 55 height 32
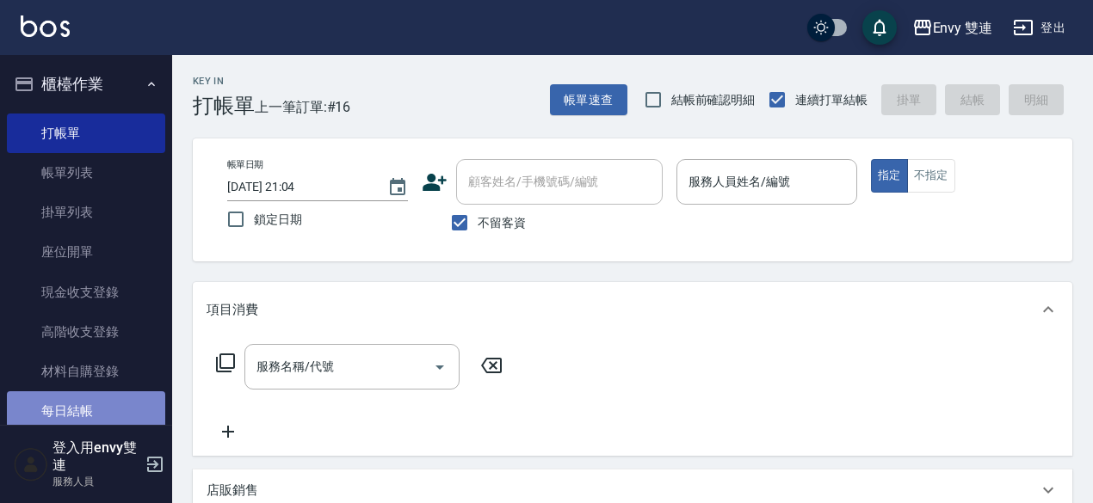
click at [86, 416] on link "每日結帳" at bounding box center [86, 412] width 158 height 40
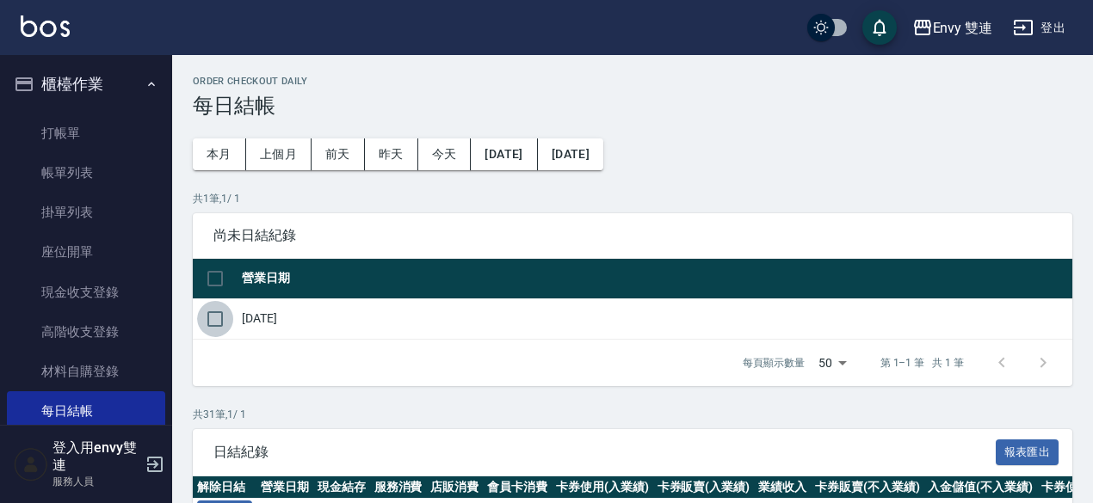
click at [223, 323] on input "checkbox" at bounding box center [215, 319] width 36 height 36
checkbox input "true"
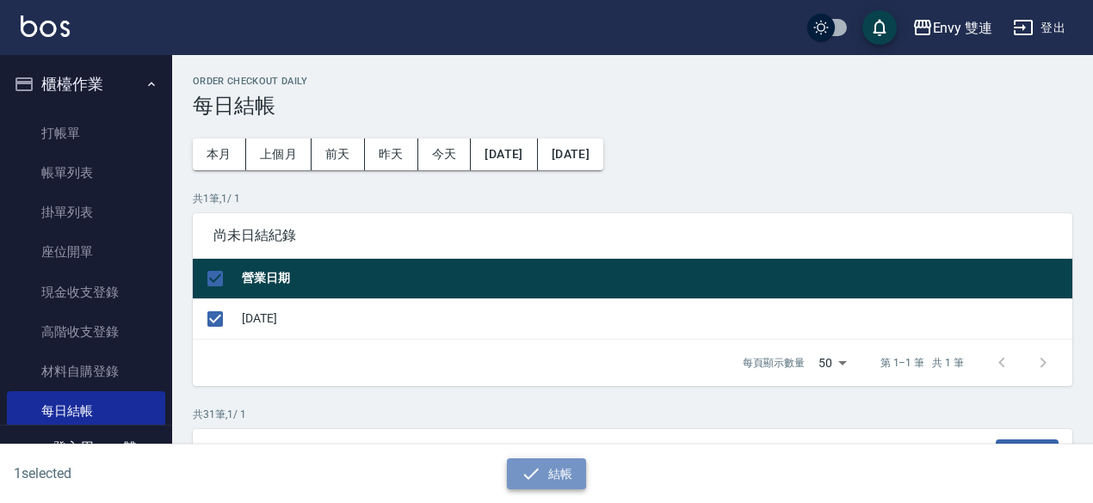
click at [521, 474] on icon "button" at bounding box center [531, 474] width 21 height 21
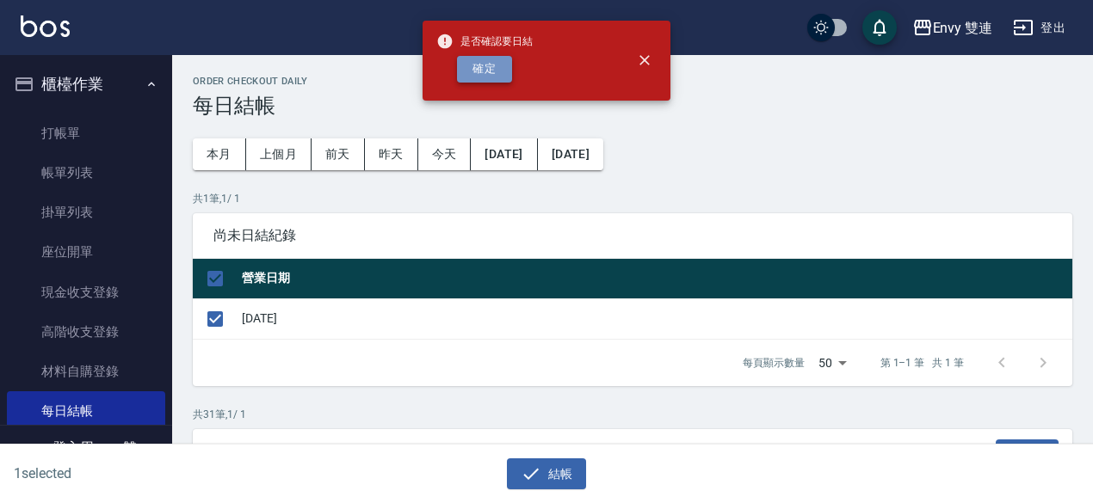
click at [483, 73] on button "確定" at bounding box center [484, 69] width 55 height 27
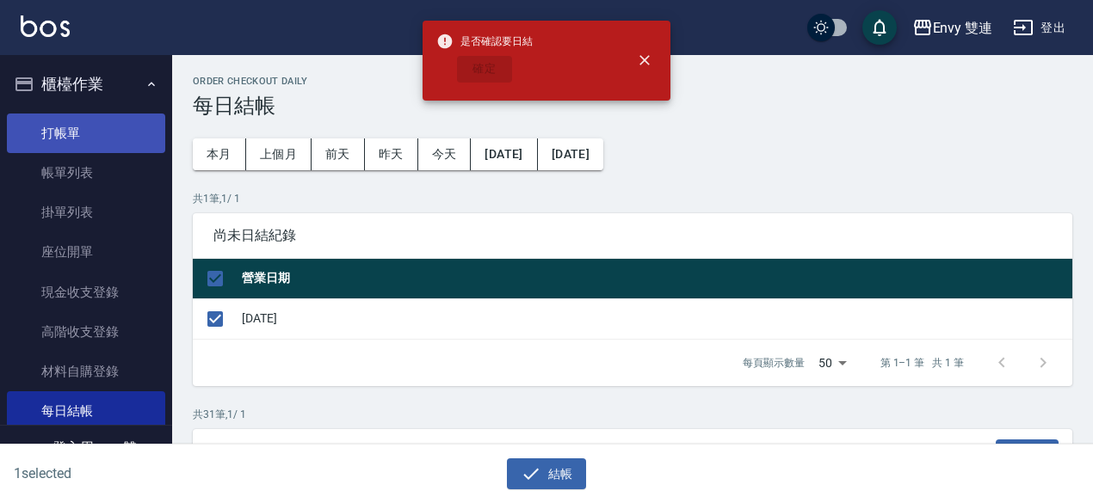
checkbox input "false"
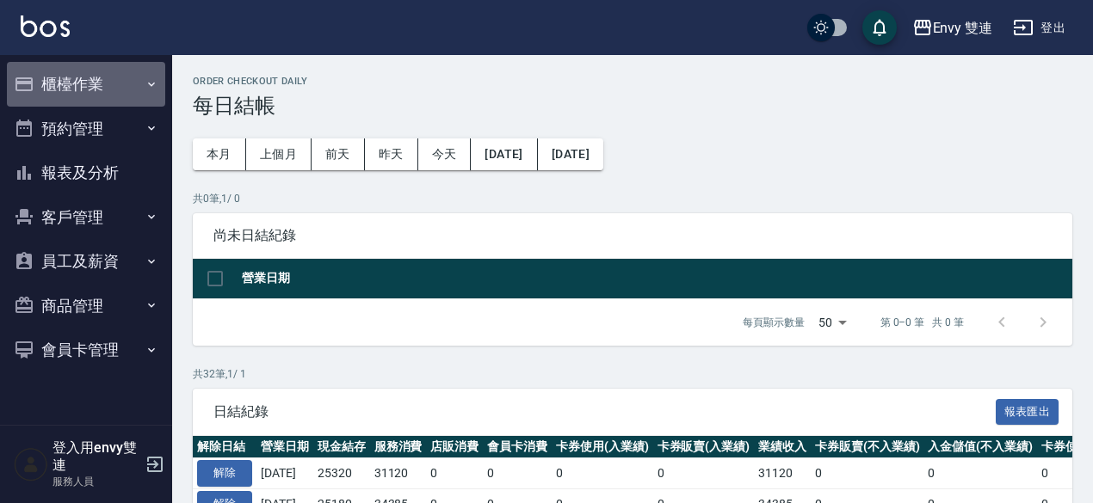
click at [89, 87] on button "櫃檯作業" at bounding box center [86, 84] width 158 height 45
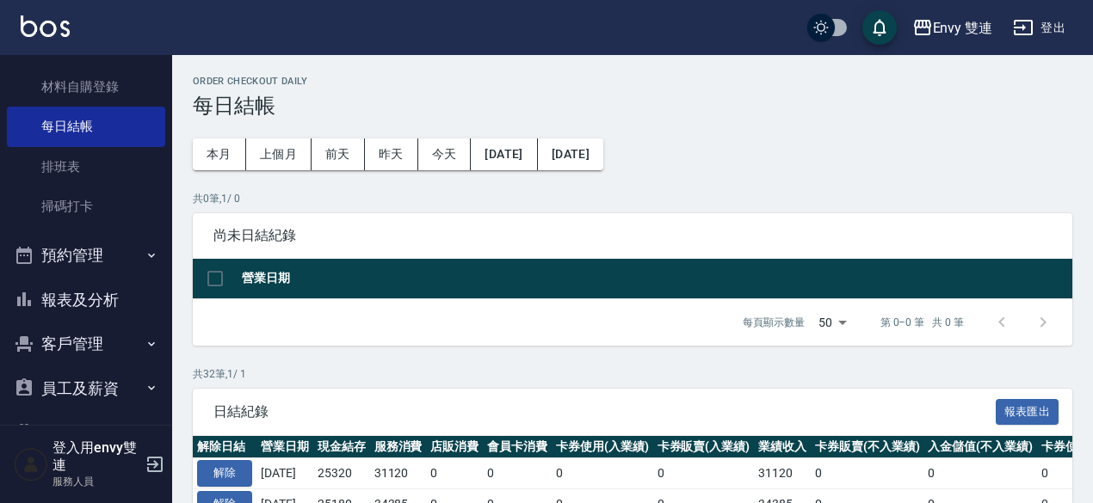
scroll to position [294, 0]
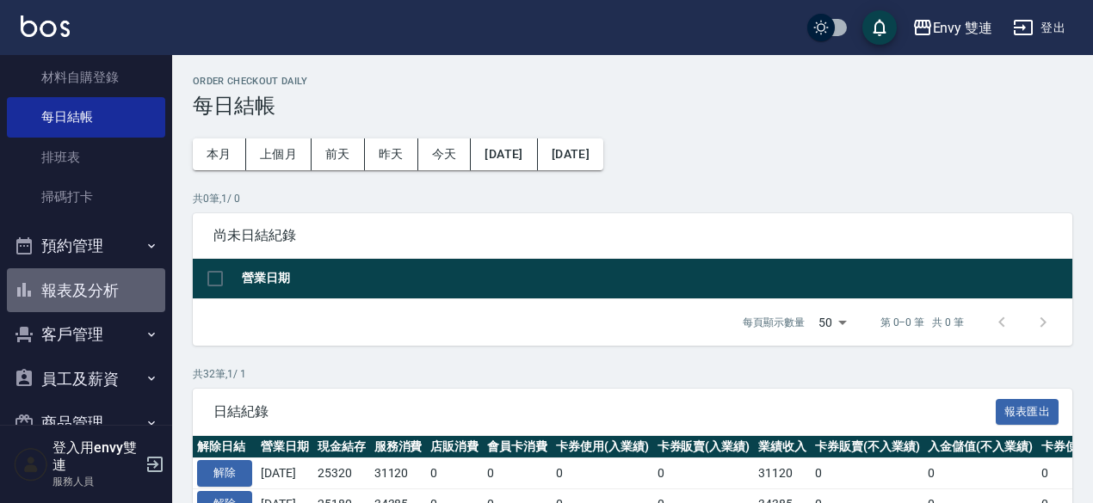
click at [129, 287] on button "報表及分析" at bounding box center [86, 290] width 158 height 45
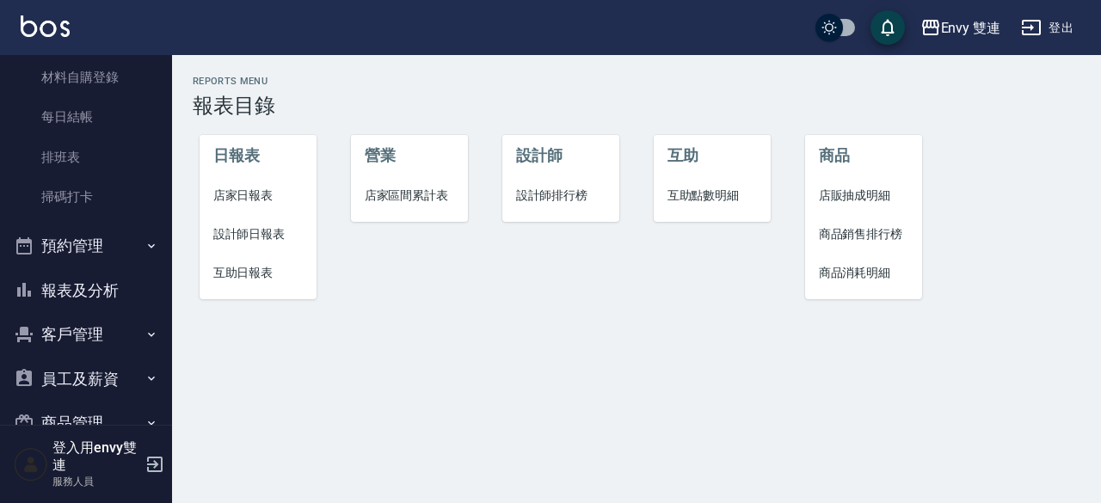
click at [269, 199] on span "店家日報表" at bounding box center [258, 196] width 90 height 18
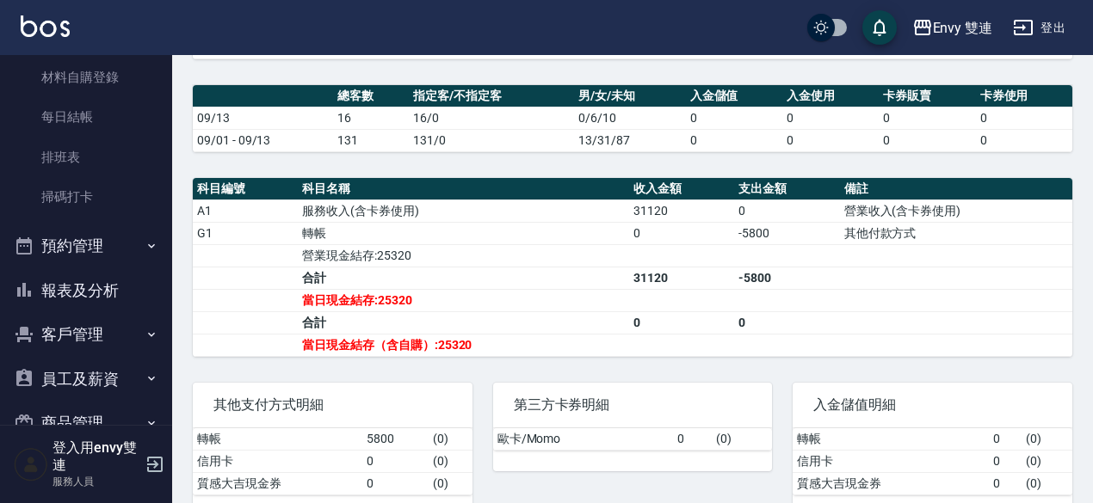
scroll to position [437, 0]
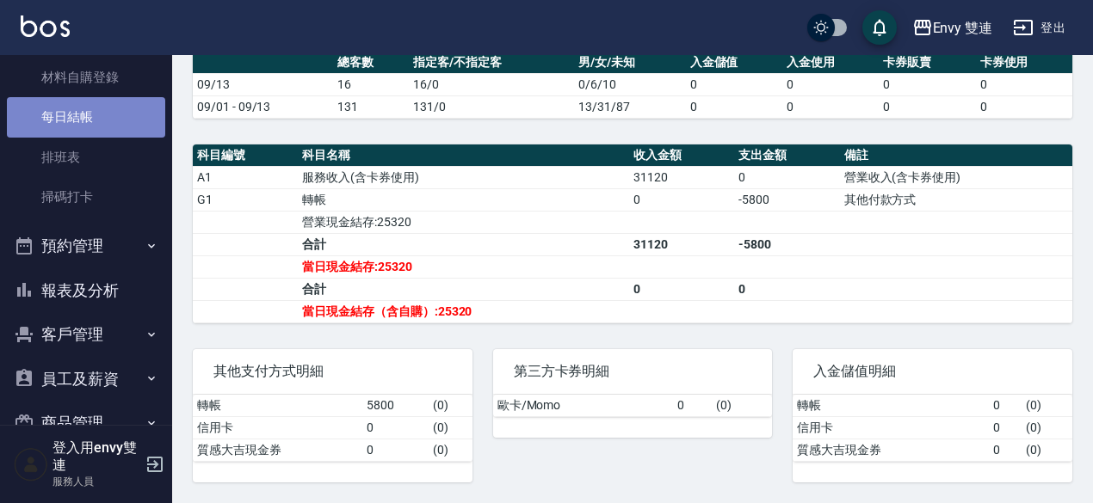
click at [118, 105] on link "每日結帳" at bounding box center [86, 117] width 158 height 40
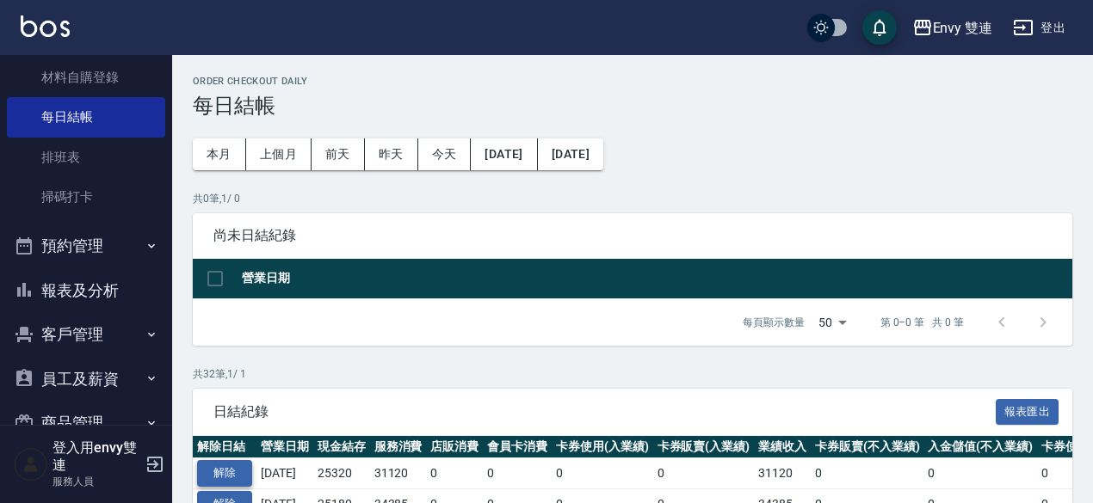
click at [231, 469] on button "解除" at bounding box center [224, 473] width 55 height 27
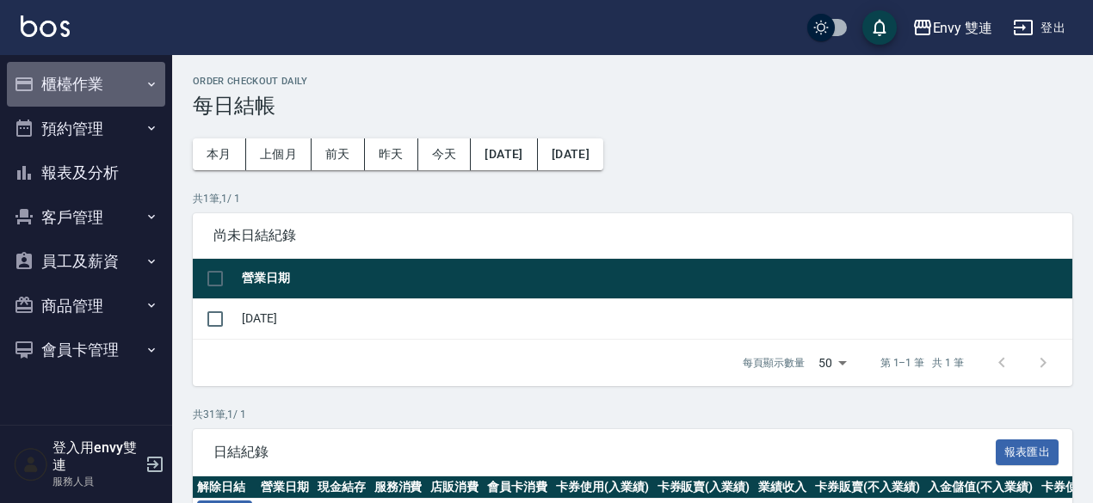
click at [55, 78] on button "櫃檯作業" at bounding box center [86, 84] width 158 height 45
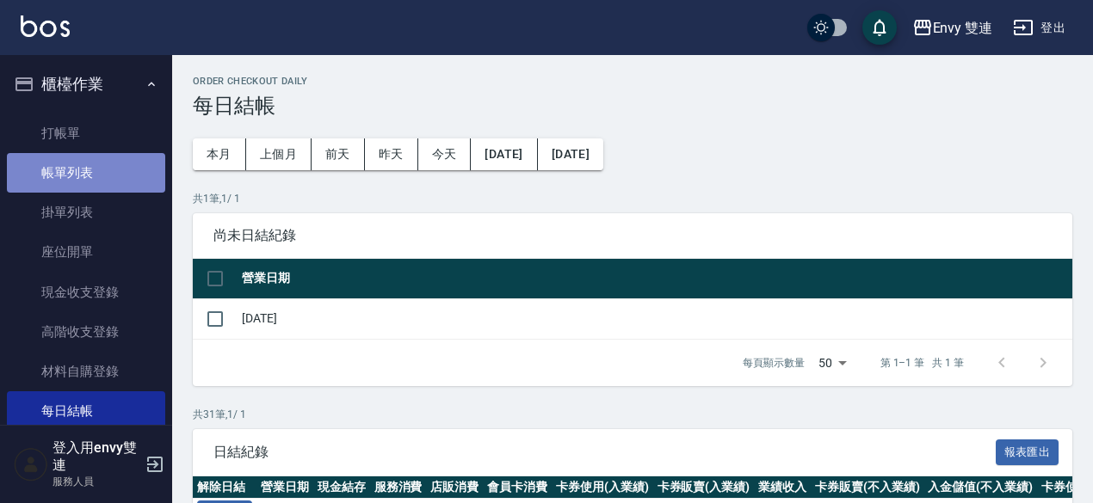
click at [103, 164] on link "帳單列表" at bounding box center [86, 173] width 158 height 40
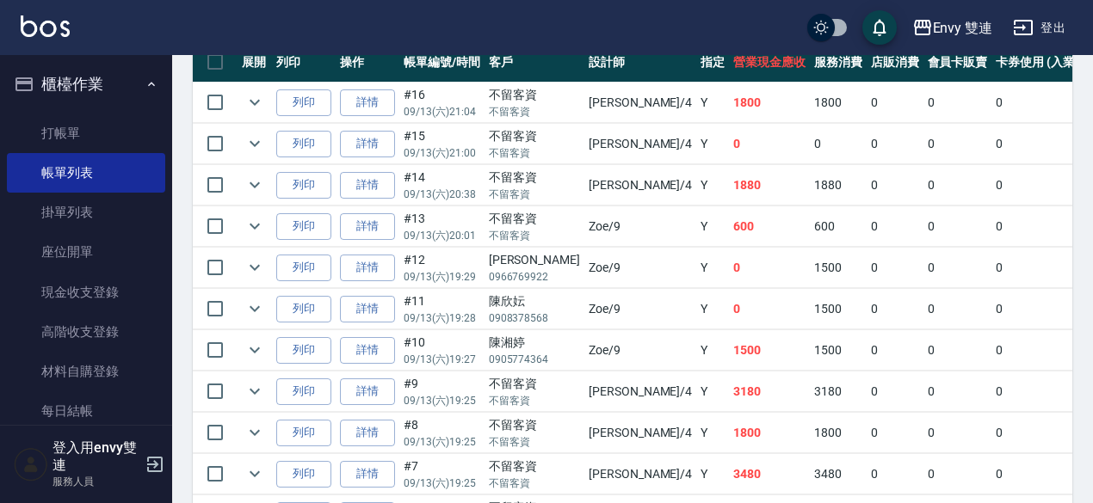
scroll to position [491, 0]
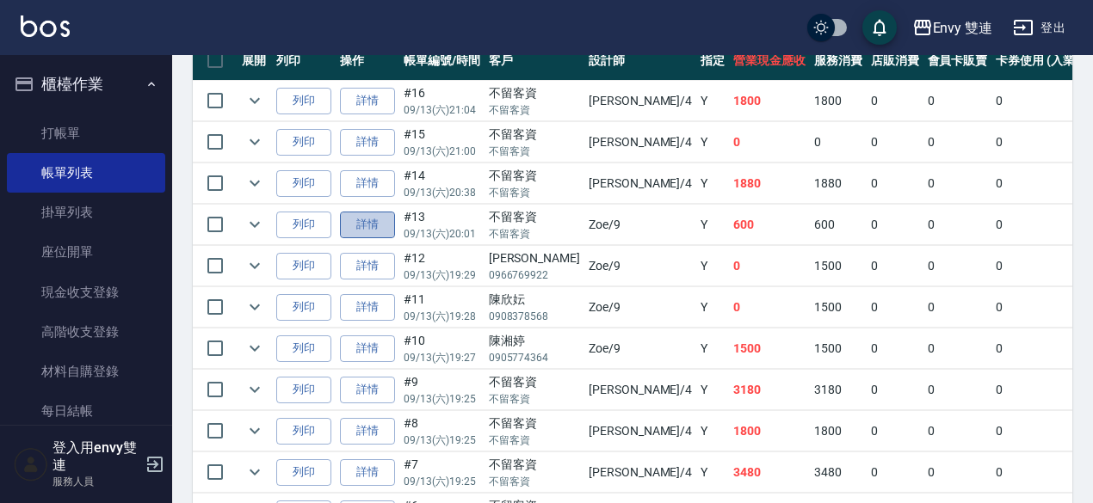
click at [361, 223] on link "詳情" at bounding box center [367, 225] width 55 height 27
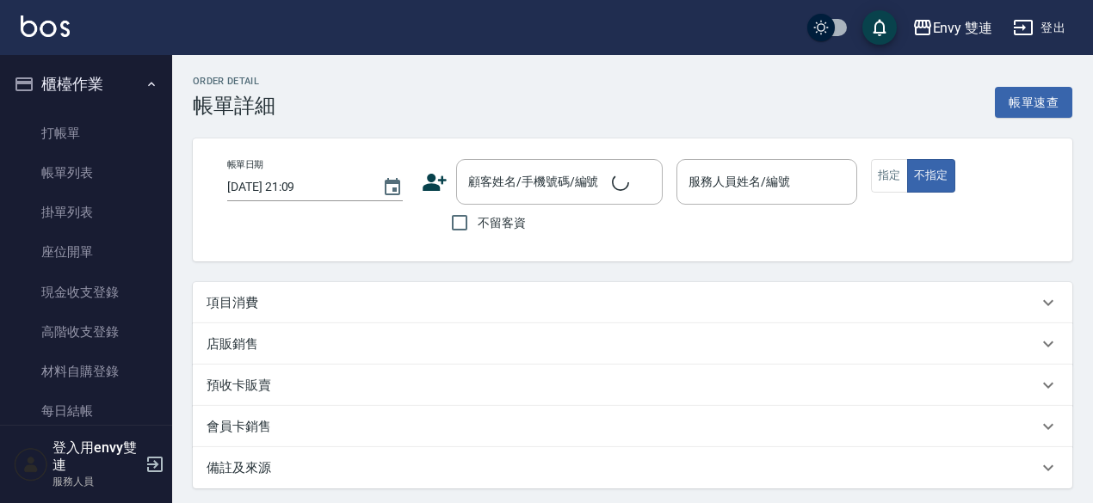
type input "2025/09/13 20:01"
checkbox input "true"
type input "Zoe-9"
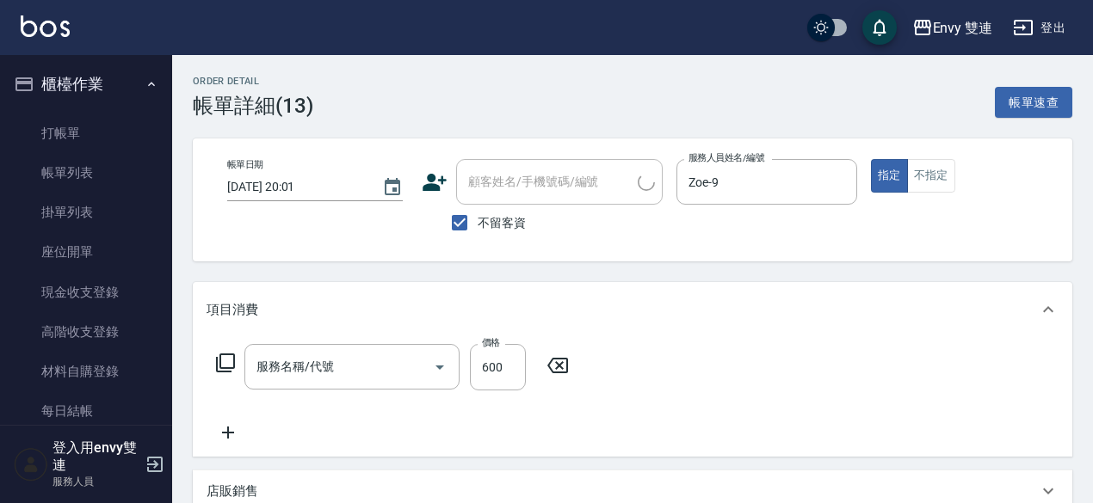
type input "洗＋剪(100)"
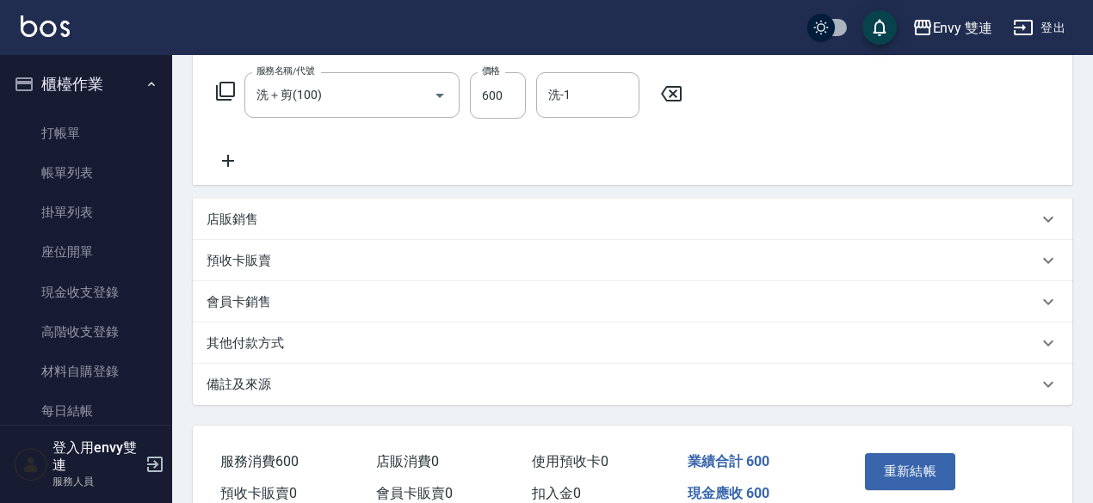
scroll to position [277, 0]
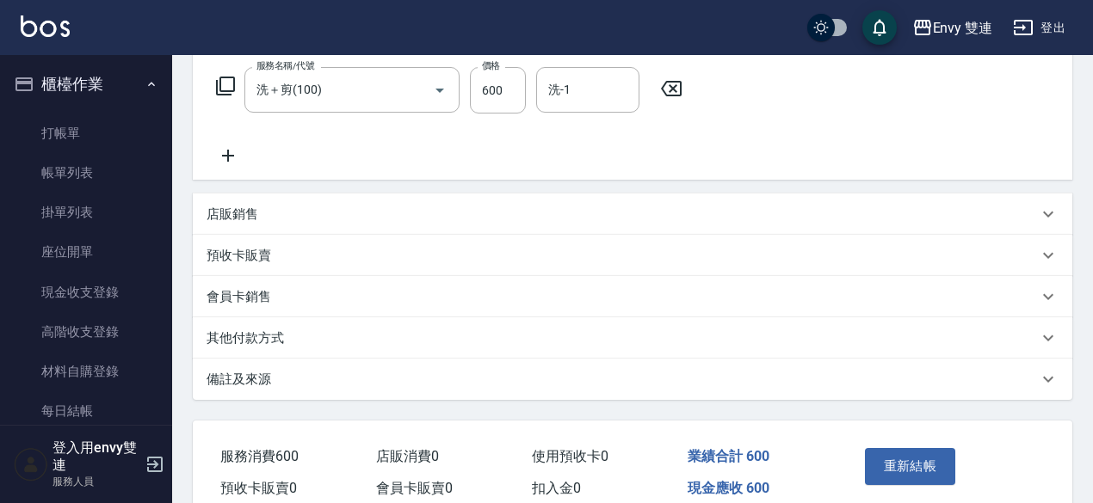
click at [219, 336] on p "其他付款方式" at bounding box center [245, 339] width 77 height 18
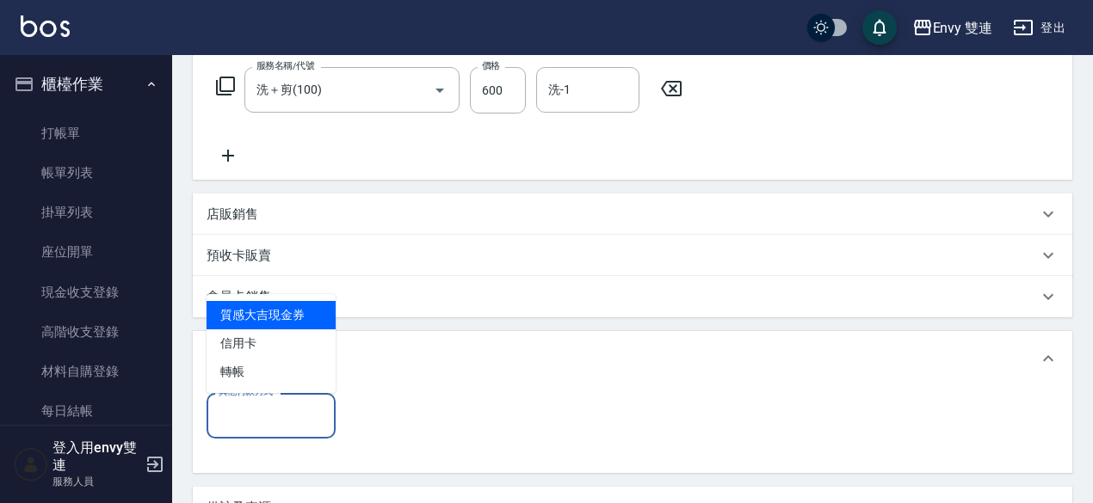
click at [287, 410] on input "其他付款方式" at bounding box center [271, 416] width 114 height 30
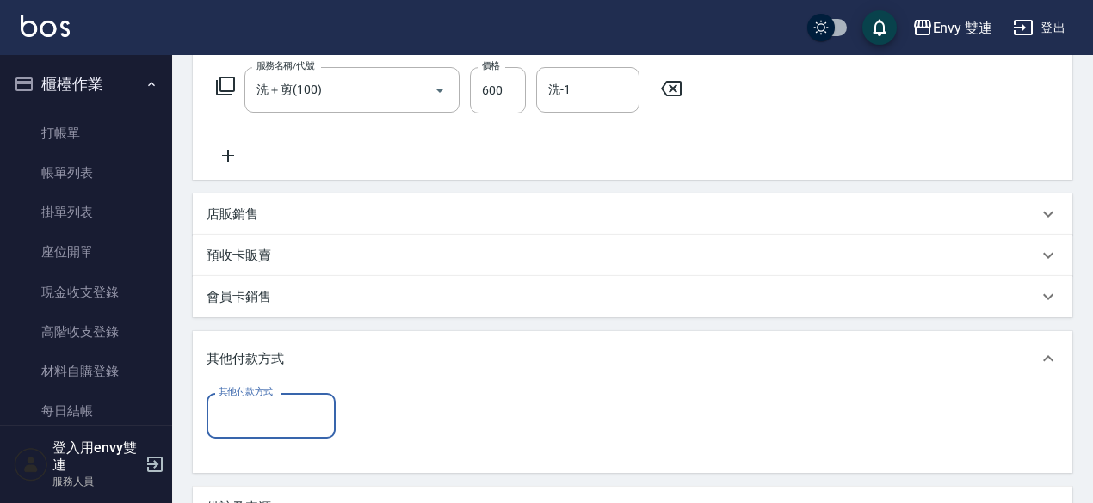
click at [258, 410] on input "其他付款方式" at bounding box center [271, 416] width 114 height 30
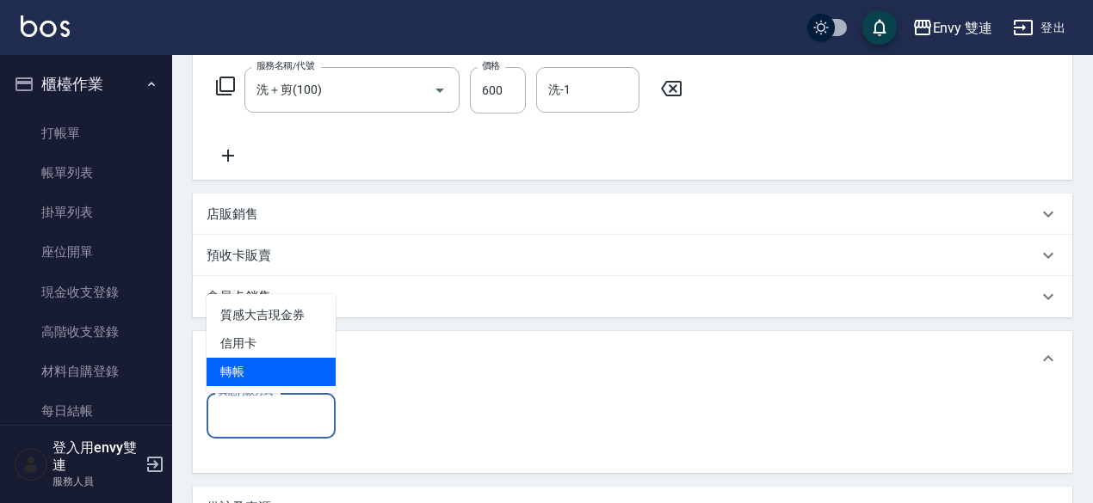
drag, startPoint x: 258, startPoint y: 410, endPoint x: 256, endPoint y: 383, distance: 27.6
click at [256, 383] on body "Envy 雙連 登出 櫃檯作業 打帳單 帳單列表 掛單列表 座位開單 現金收支登錄 高階收支登錄 材料自購登錄 每日結帳 排班表 掃碼打卡 預約管理 預約管理…" at bounding box center [546, 215] width 1093 height 984
click at [256, 383] on span "轉帳" at bounding box center [271, 372] width 129 height 28
type input "轉帳"
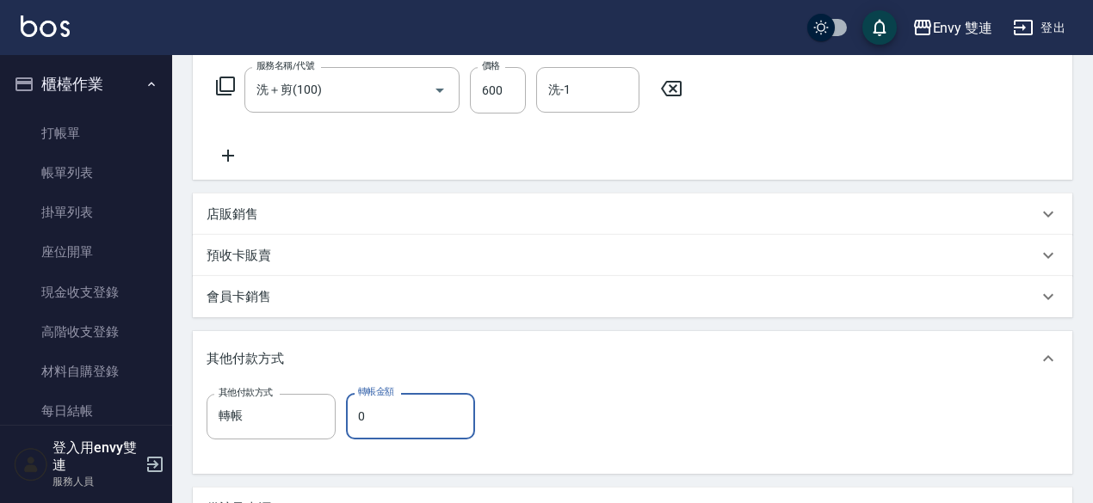
click at [365, 419] on input "0" at bounding box center [410, 416] width 129 height 46
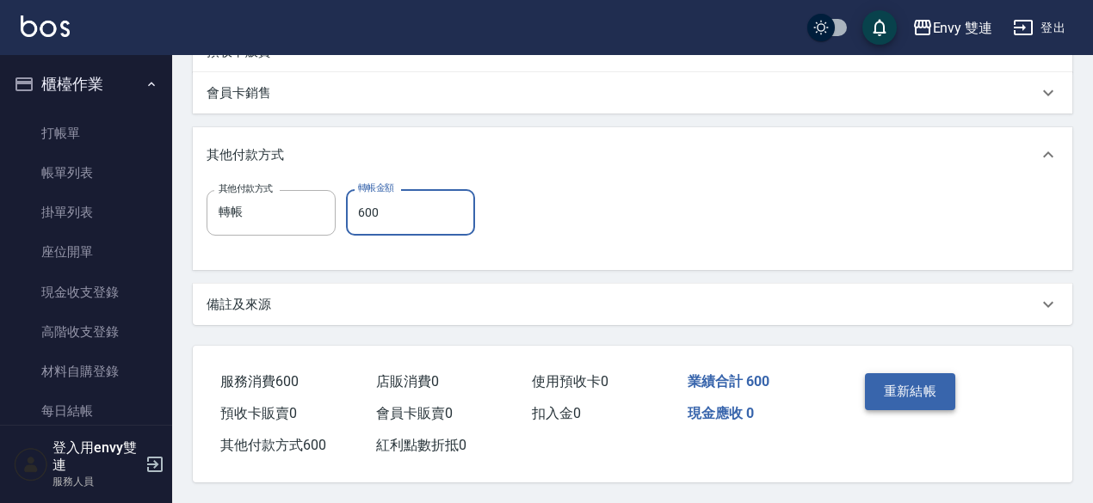
type input "600"
click at [888, 388] on button "重新結帳" at bounding box center [910, 391] width 91 height 36
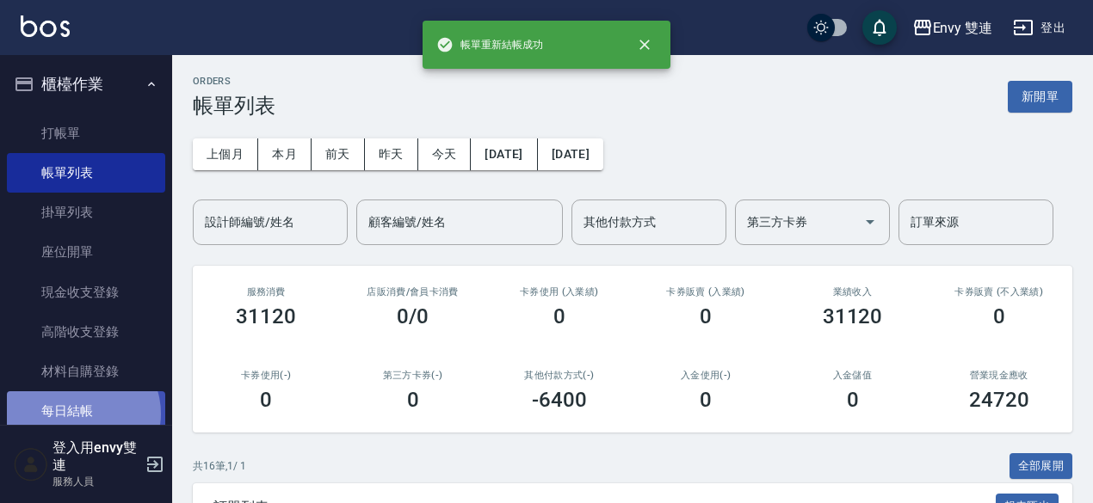
click at [81, 414] on link "每日結帳" at bounding box center [86, 412] width 158 height 40
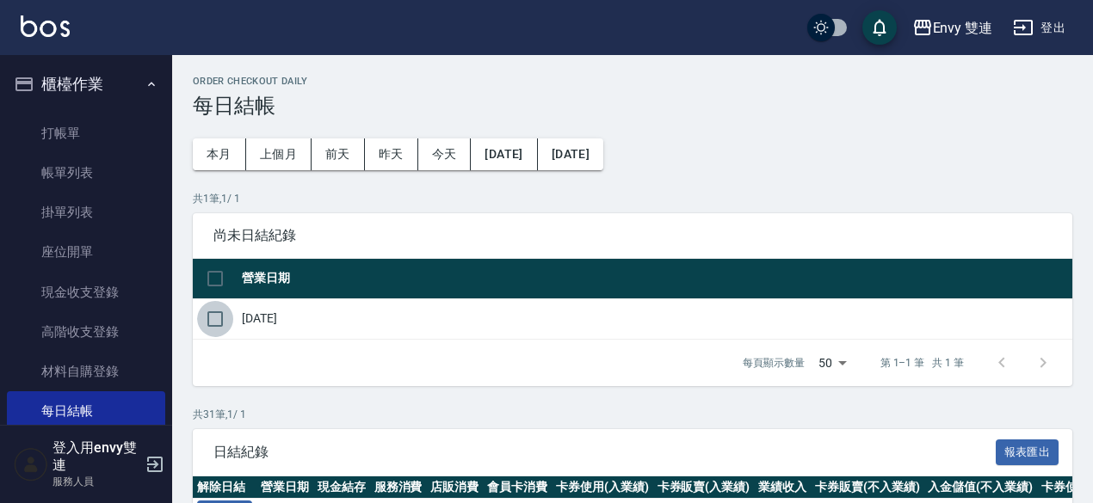
click at [218, 318] on input "checkbox" at bounding box center [215, 319] width 36 height 36
checkbox input "true"
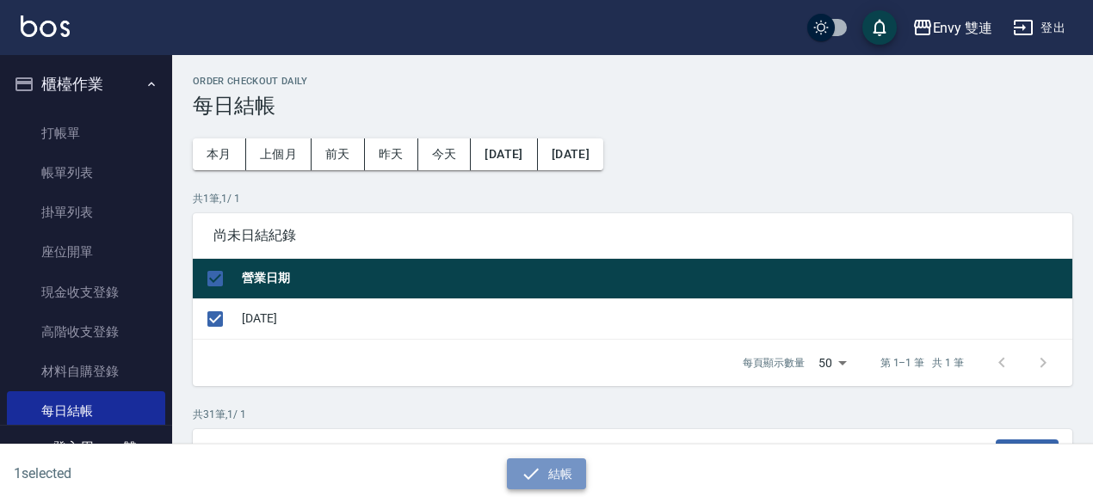
click at [527, 472] on icon "button" at bounding box center [531, 474] width 21 height 21
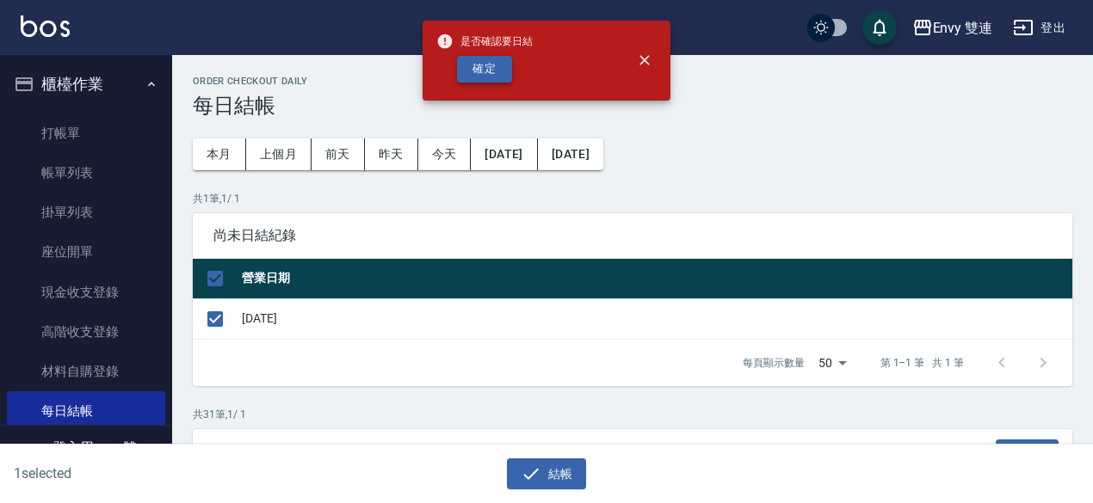
click at [501, 71] on button "確定" at bounding box center [484, 69] width 55 height 27
checkbox input "false"
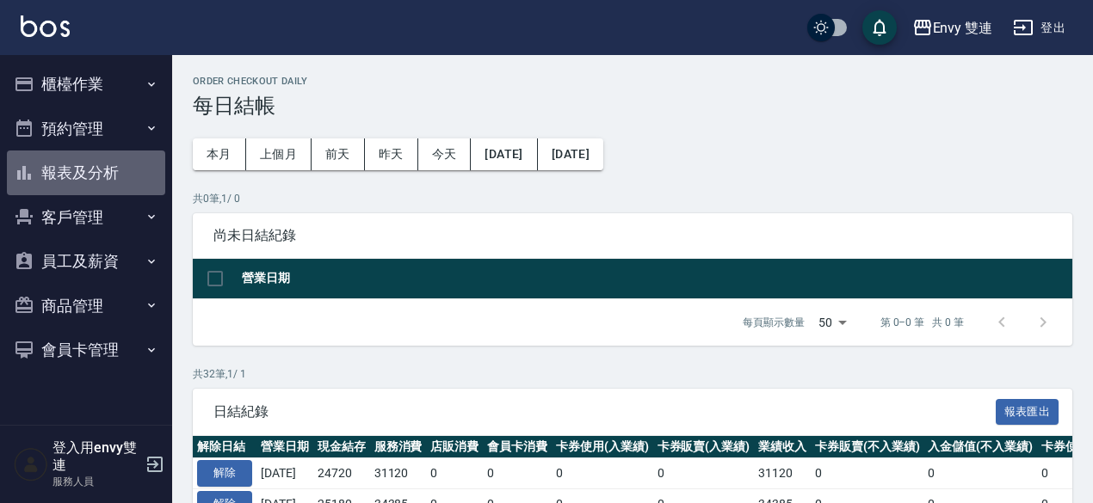
click at [96, 173] on button "報表及分析" at bounding box center [86, 173] width 158 height 45
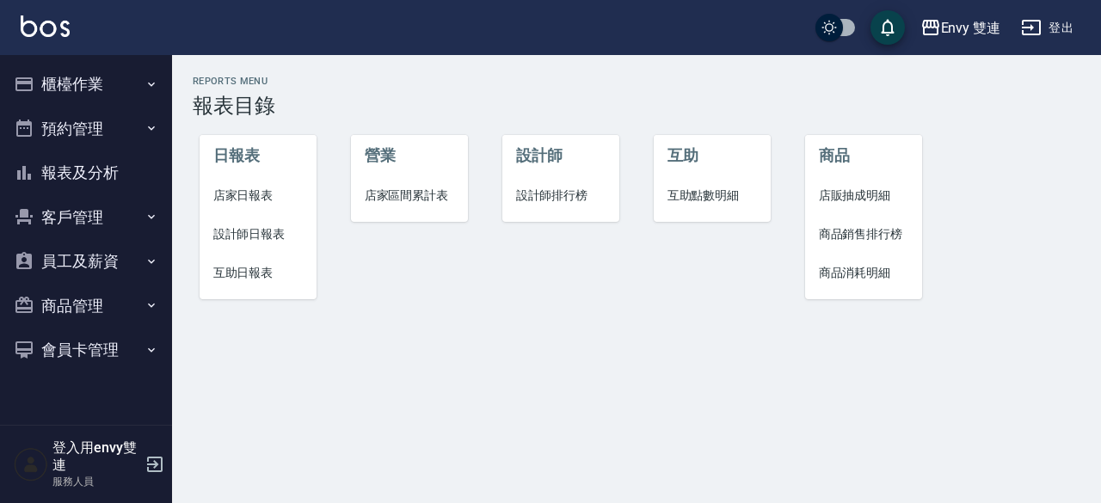
click at [242, 197] on span "店家日報表" at bounding box center [258, 196] width 90 height 18
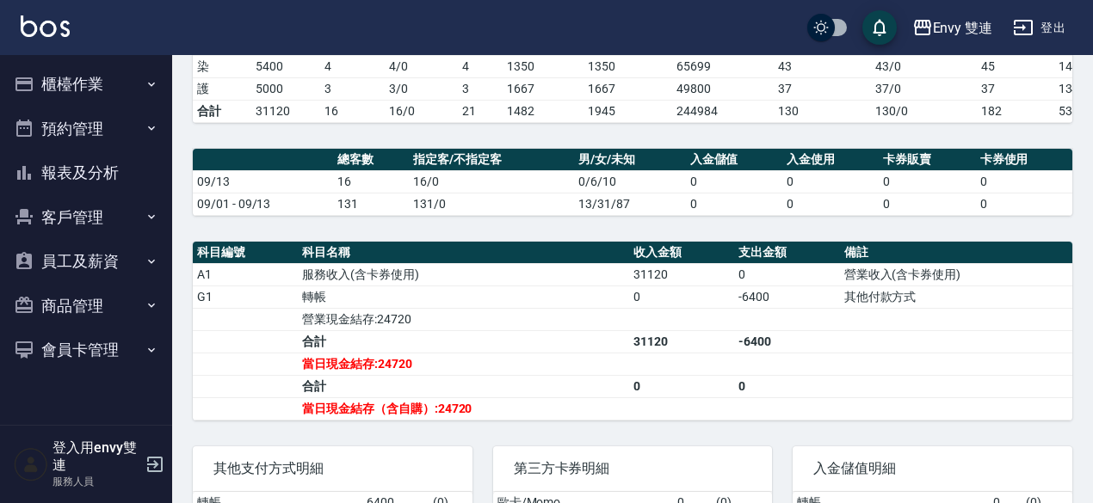
scroll to position [361, 0]
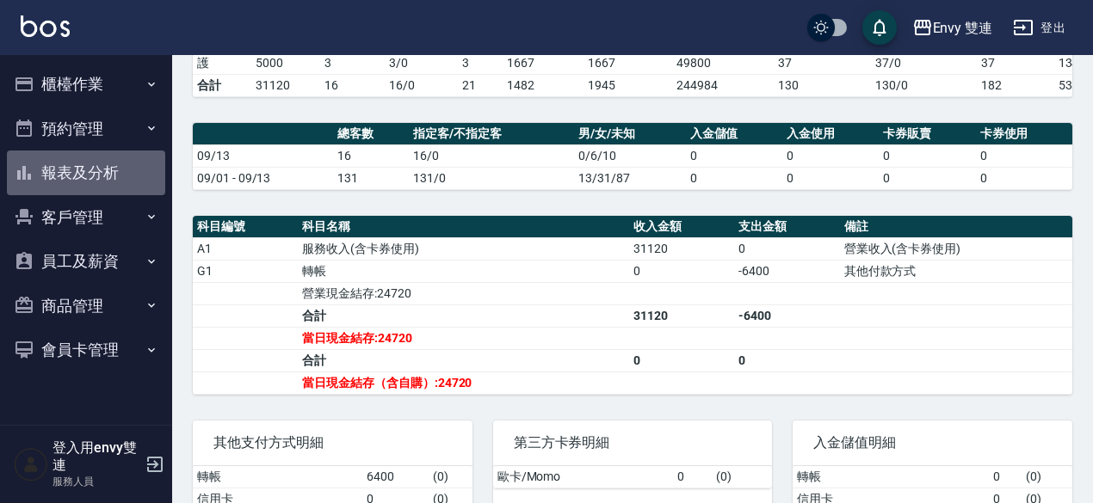
click at [74, 179] on button "報表及分析" at bounding box center [86, 173] width 158 height 45
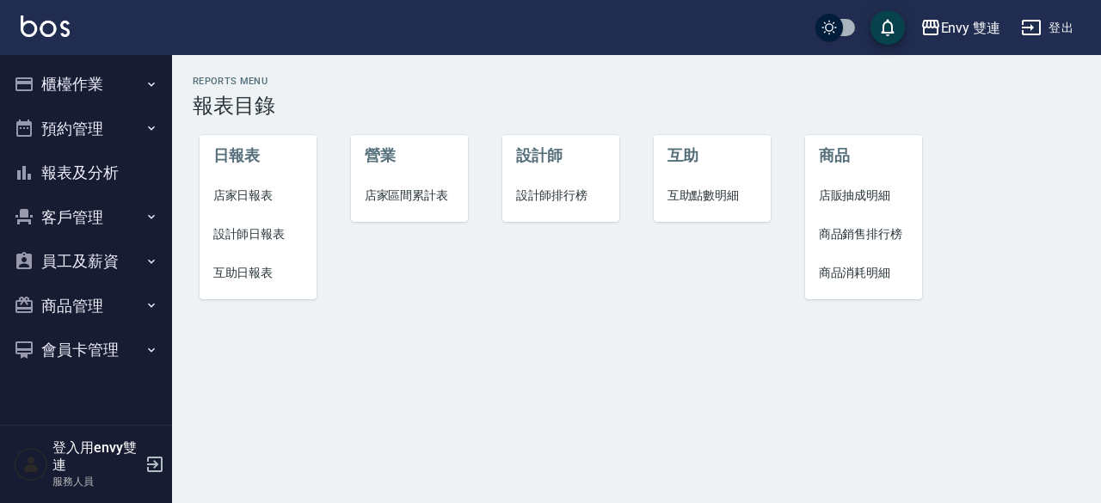
click at [265, 234] on span "設計師日報表" at bounding box center [258, 234] width 90 height 18
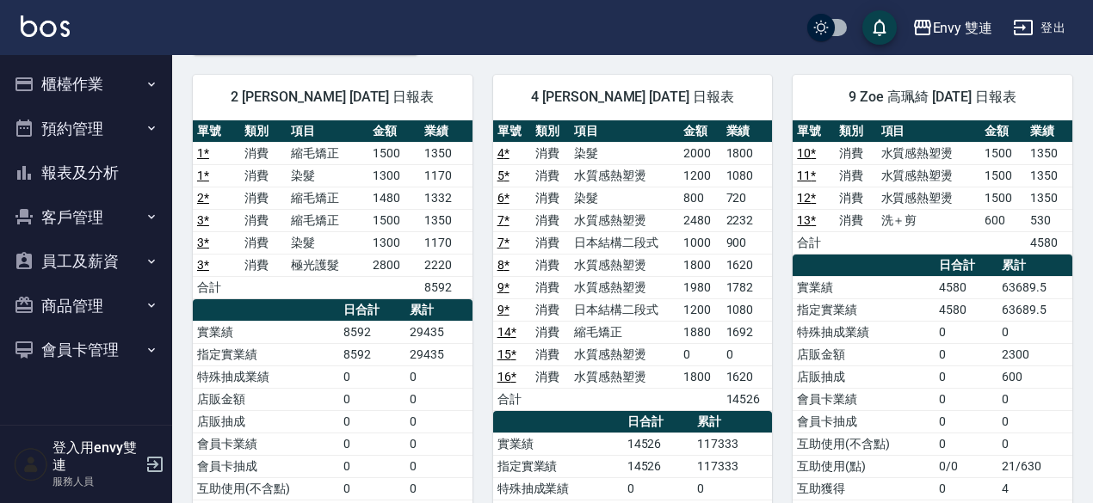
scroll to position [115, 0]
